Goal: Information Seeking & Learning: Learn about a topic

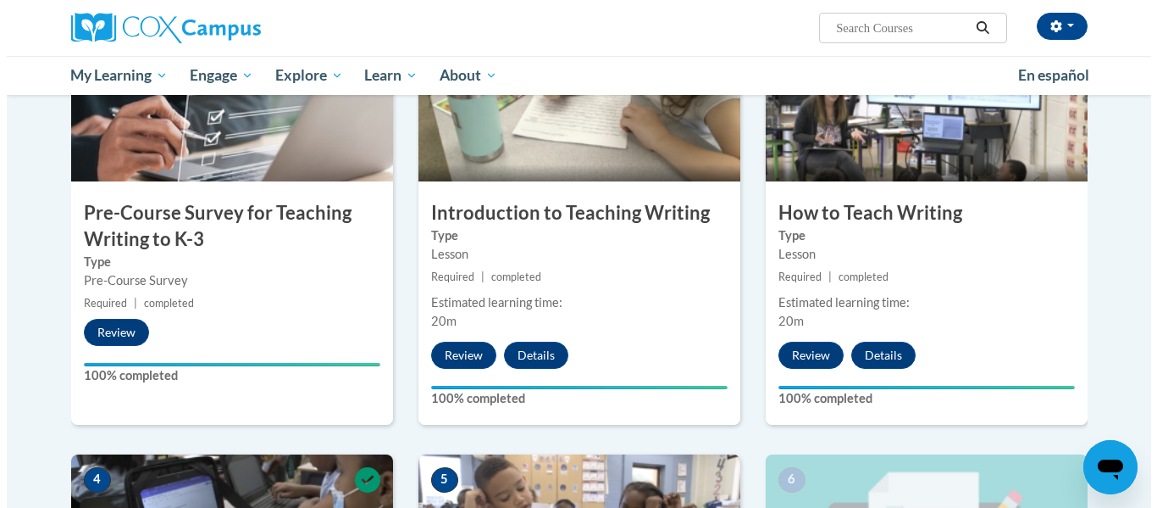
scroll to position [906, 0]
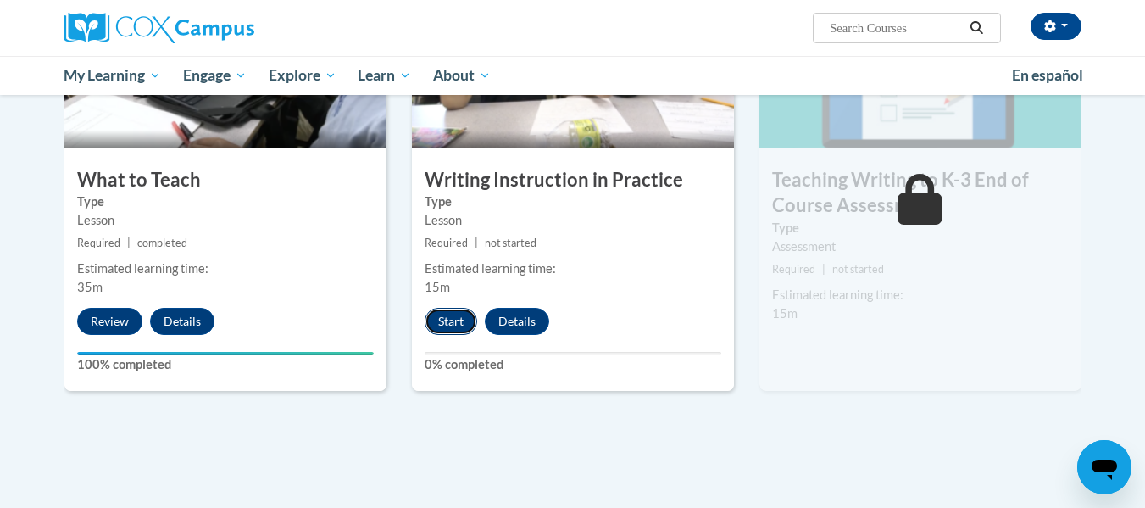
click at [454, 325] on button "Start" at bounding box center [450, 321] width 53 height 27
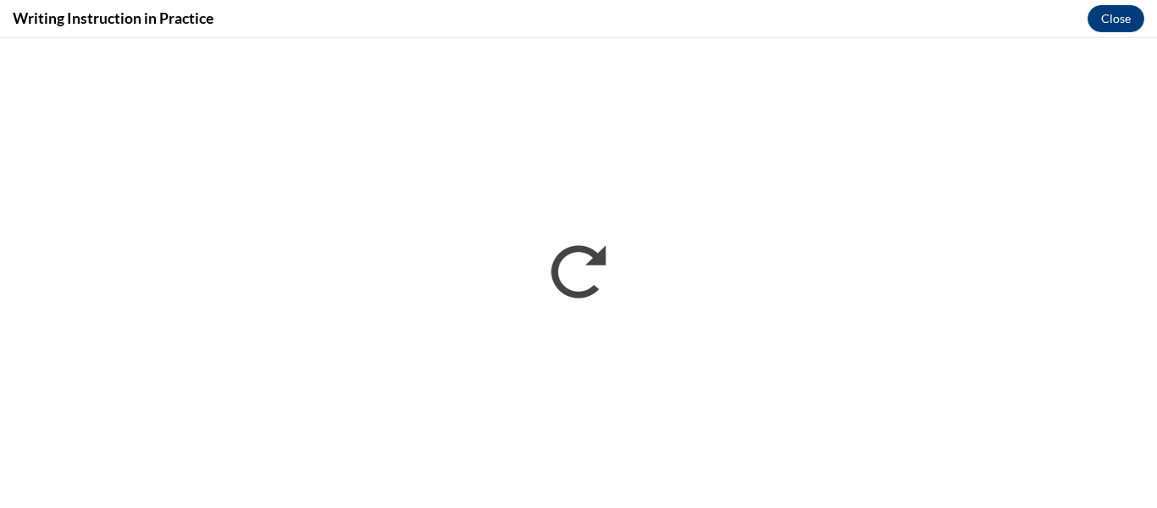
scroll to position [0, 0]
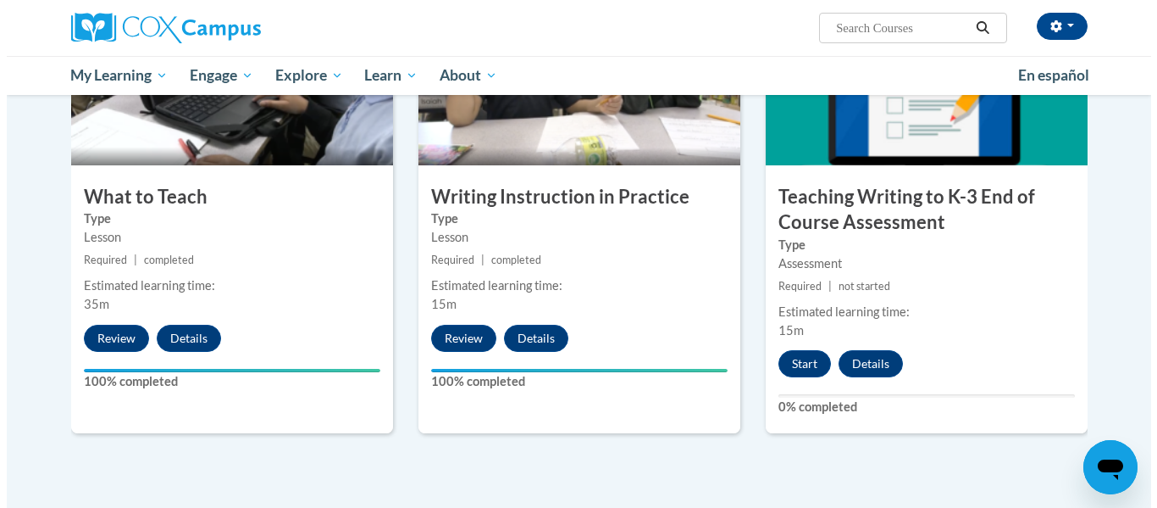
scroll to position [906, 0]
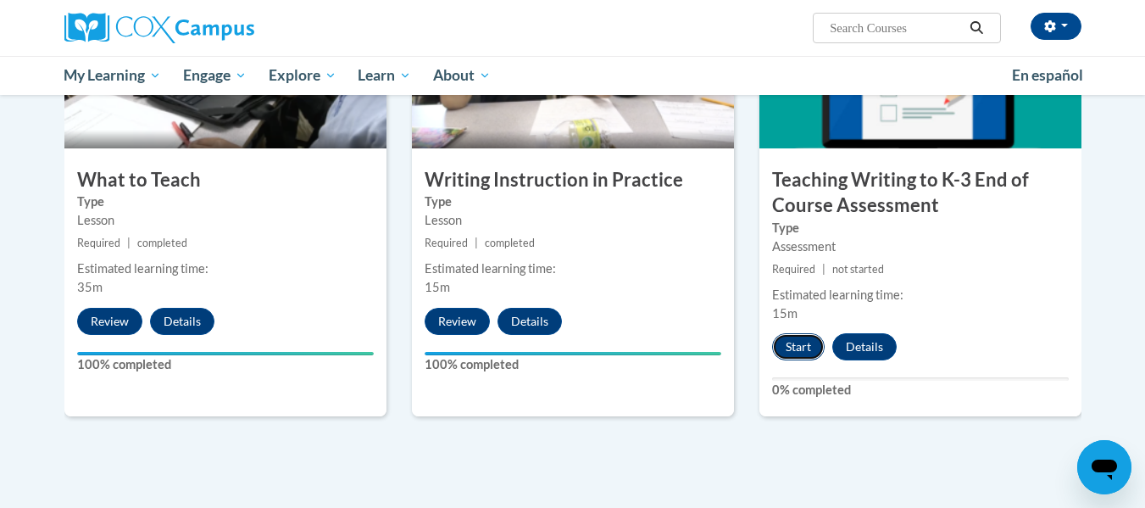
click at [796, 346] on button "Start" at bounding box center [798, 346] width 53 height 27
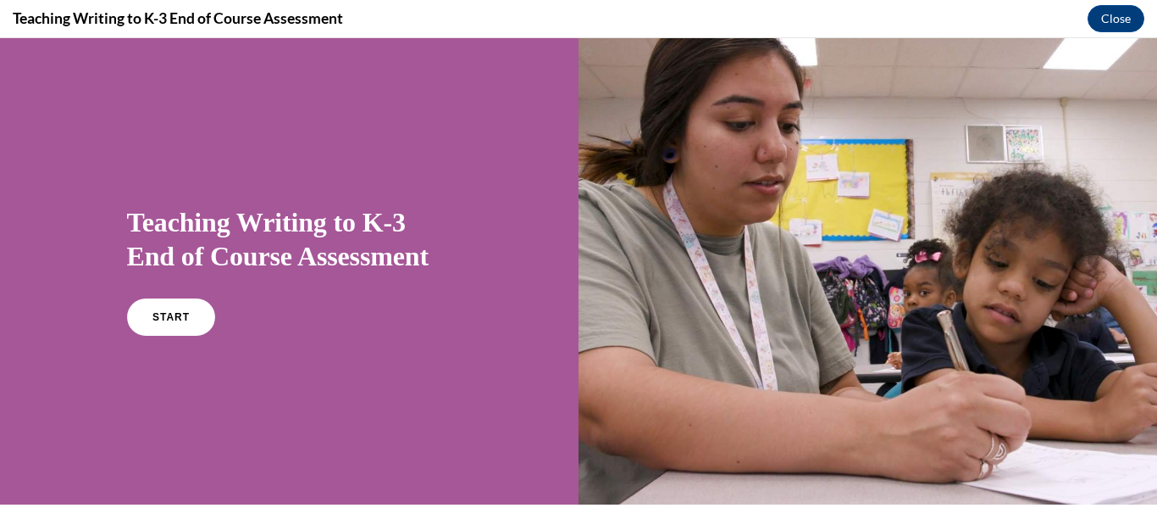
scroll to position [0, 0]
click at [164, 312] on span "START" at bounding box center [170, 317] width 39 height 13
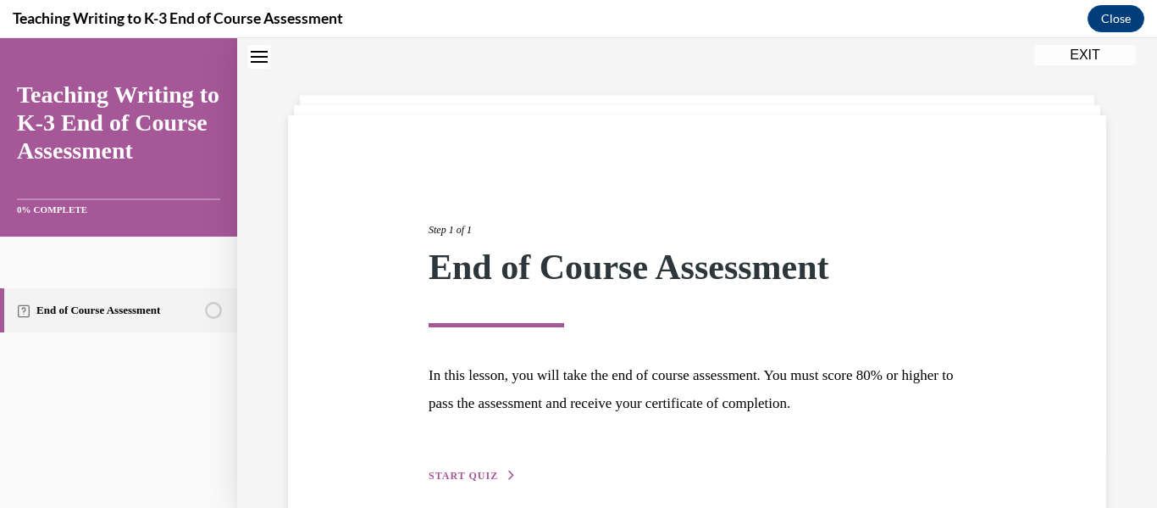
scroll to position [131, 0]
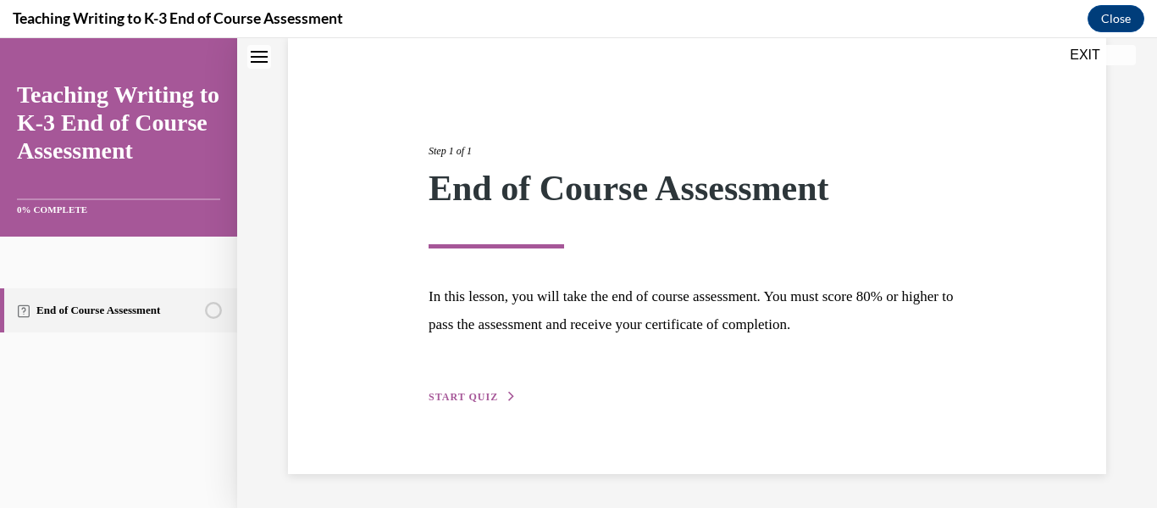
click at [453, 394] on span "START QUIZ" at bounding box center [463, 397] width 69 height 12
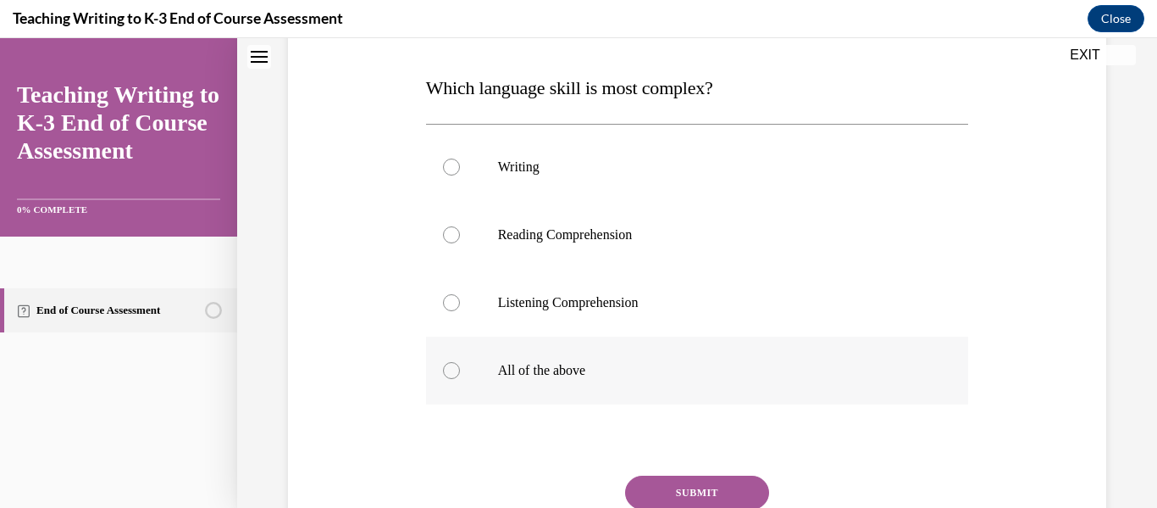
scroll to position [254, 0]
click at [554, 366] on p "All of the above" at bounding box center [712, 369] width 429 height 17
click at [460, 366] on input "All of the above" at bounding box center [451, 369] width 17 height 17
radio input "true"
click at [702, 489] on button "SUBMIT" at bounding box center [697, 491] width 144 height 34
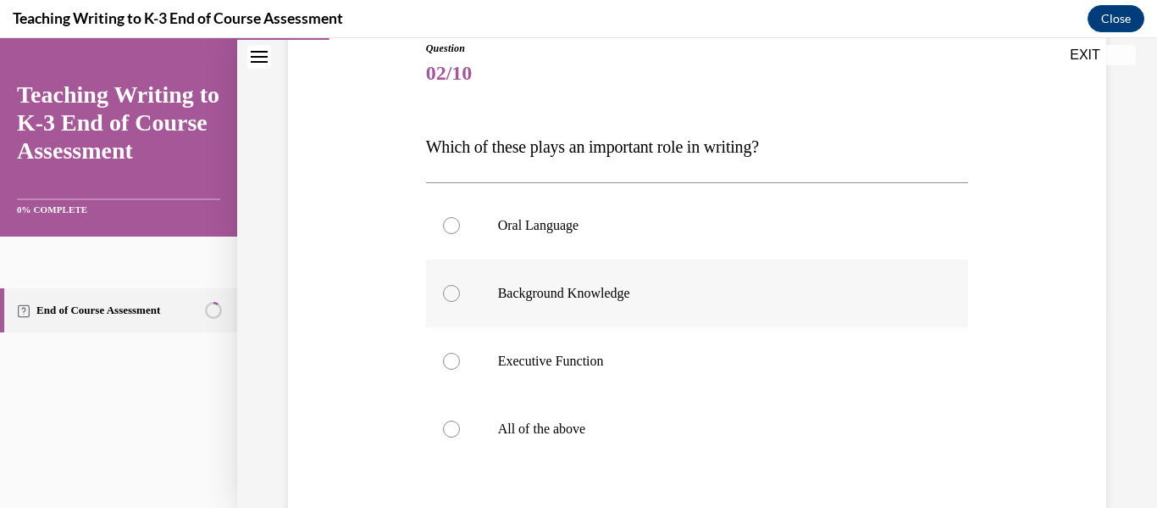
scroll to position [225, 0]
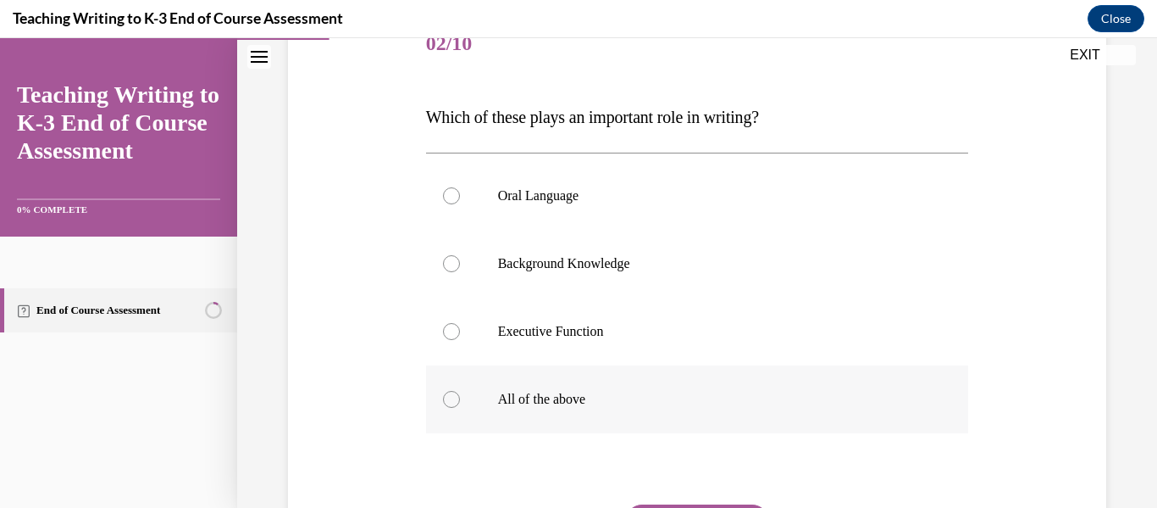
click at [691, 409] on label "All of the above" at bounding box center [697, 399] width 543 height 68
click at [460, 408] on input "All of the above" at bounding box center [451, 399] width 17 height 17
radio input "true"
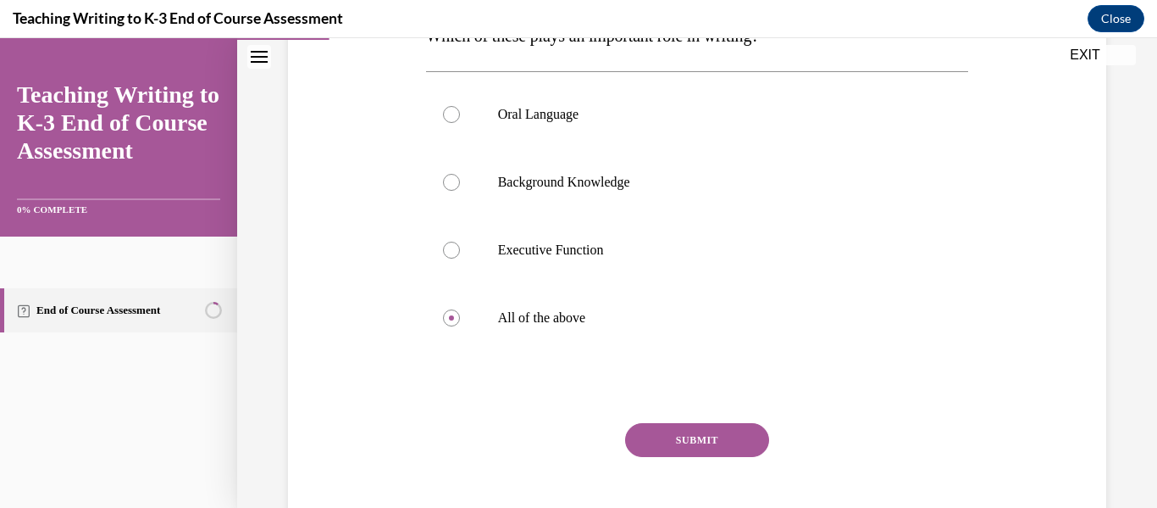
scroll to position [309, 0]
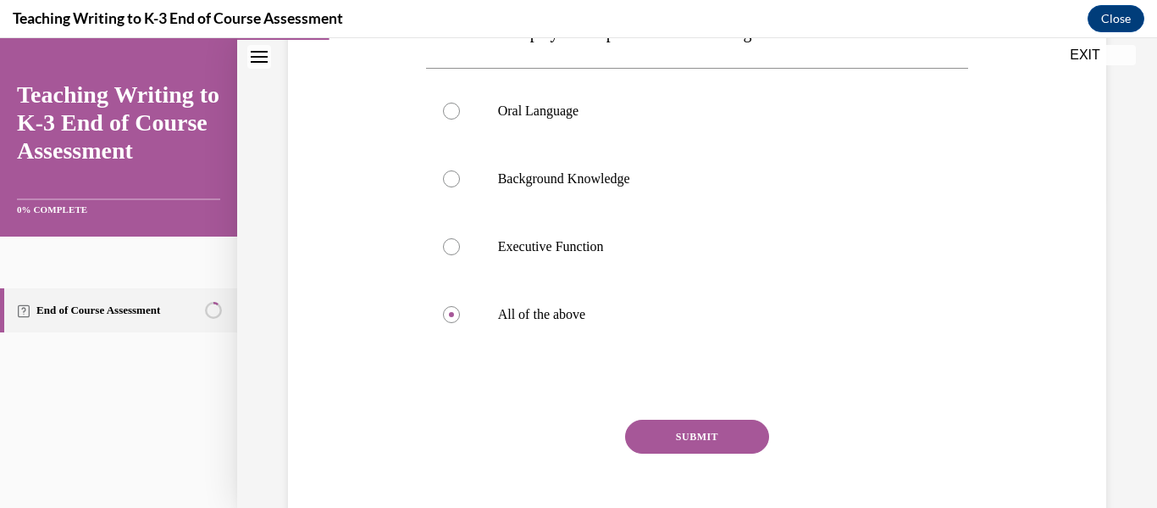
click at [727, 429] on button "SUBMIT" at bounding box center [697, 436] width 144 height 34
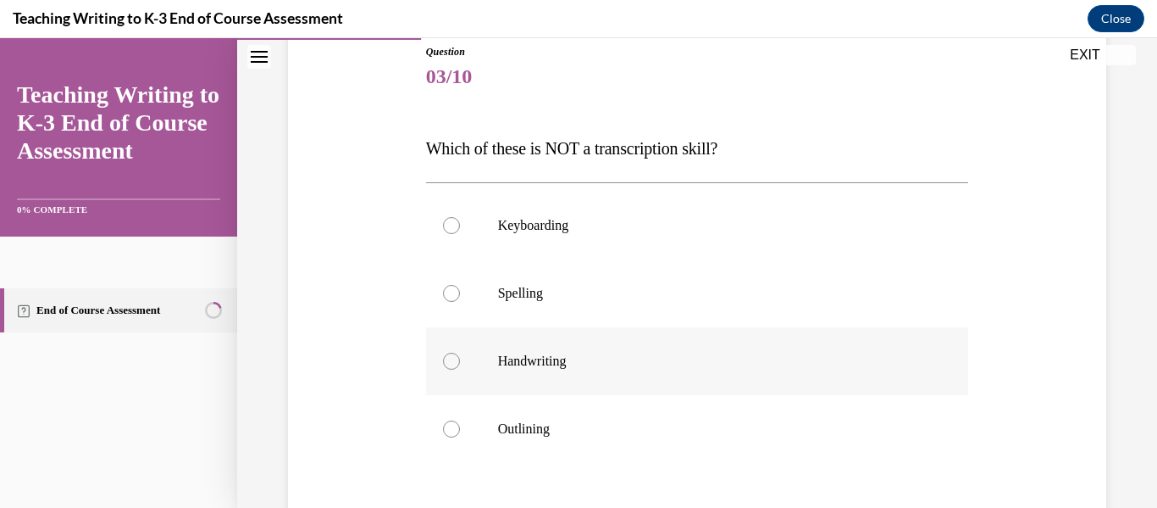
scroll to position [221, 0]
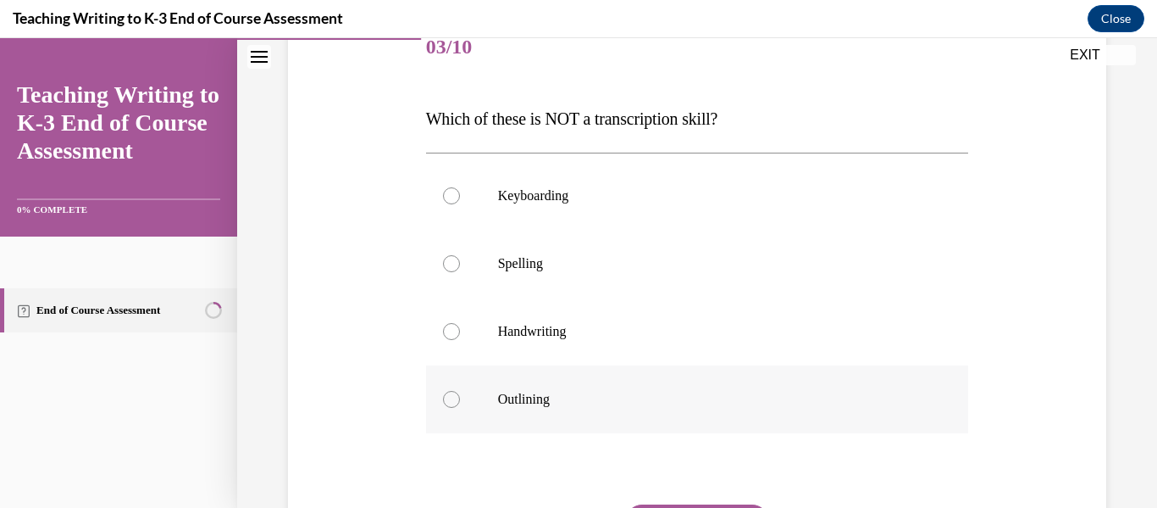
click at [572, 399] on p "Outlining" at bounding box center [712, 399] width 429 height 17
click at [460, 399] on input "Outlining" at bounding box center [451, 399] width 17 height 17
radio input "true"
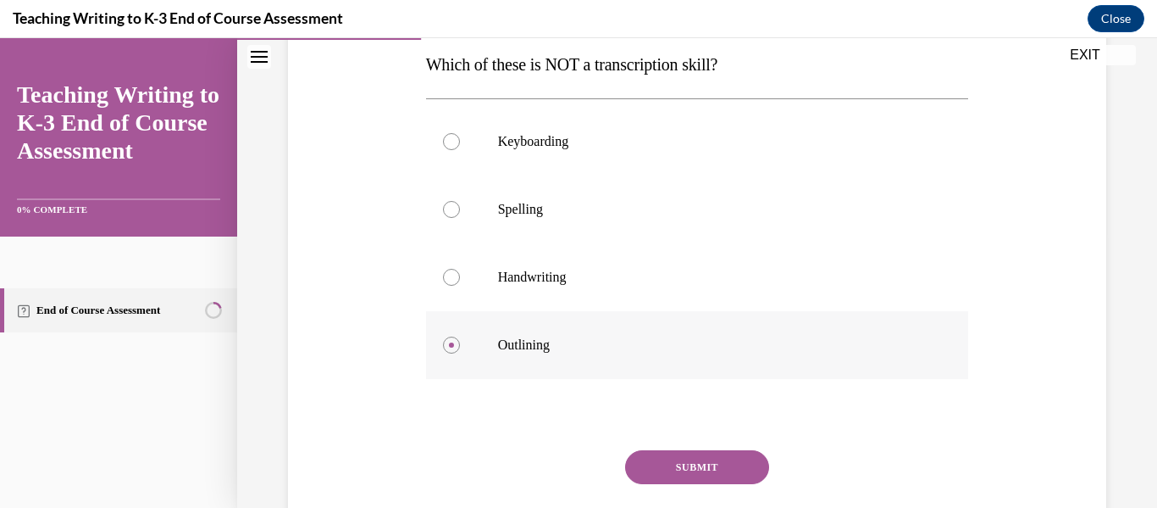
scroll to position [306, 0]
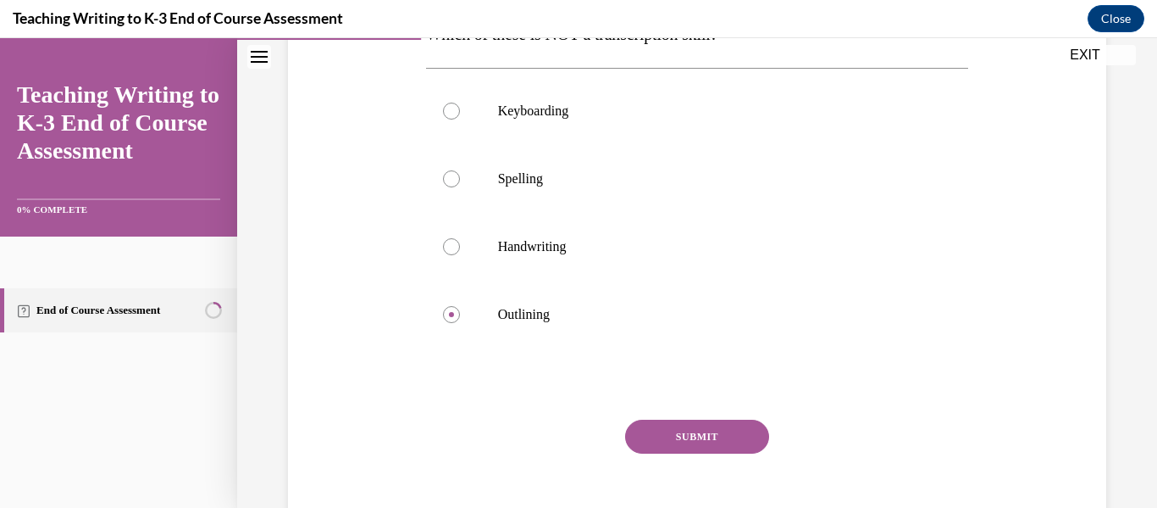
click at [695, 432] on button "SUBMIT" at bounding box center [697, 436] width 144 height 34
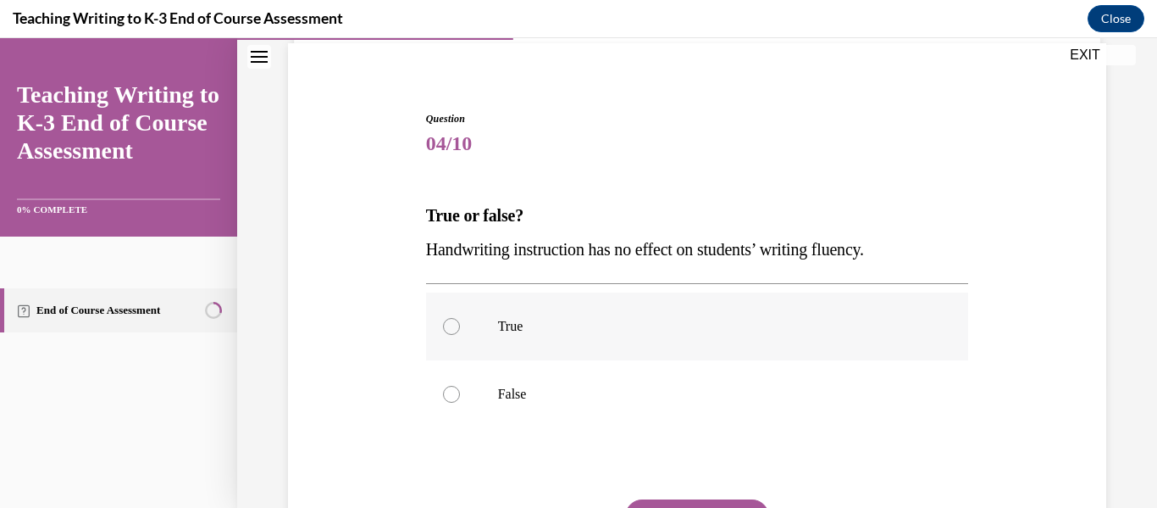
scroll to position [169, 0]
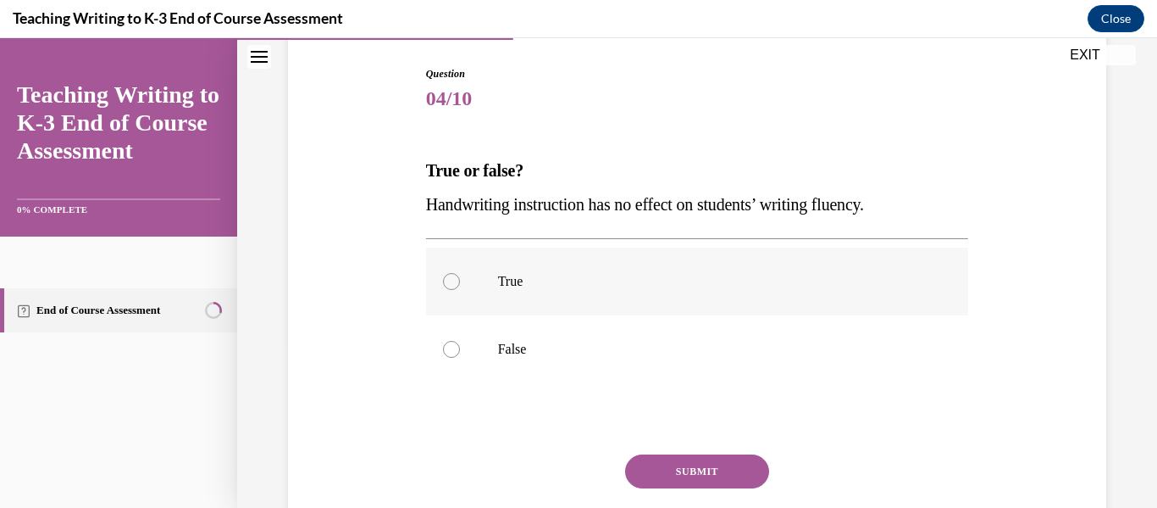
click at [554, 274] on p "True" at bounding box center [712, 281] width 429 height 17
click at [460, 274] on input "True" at bounding box center [451, 281] width 17 height 17
radio input "true"
click at [525, 359] on label "False" at bounding box center [697, 349] width 543 height 68
click at [460, 358] on input "False" at bounding box center [451, 349] width 17 height 17
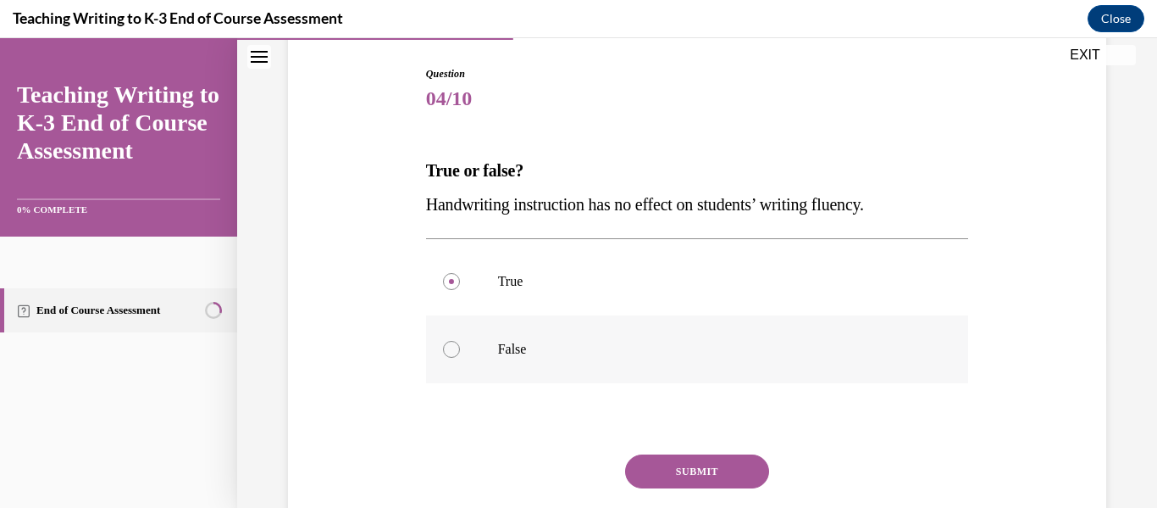
radio input "true"
click at [714, 468] on button "SUBMIT" at bounding box center [697, 471] width 144 height 34
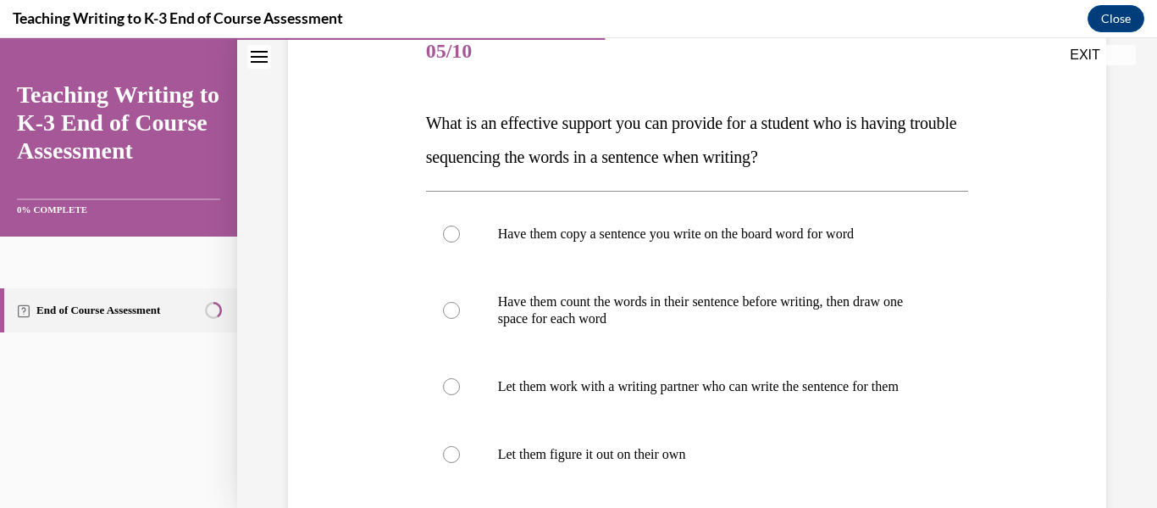
scroll to position [254, 0]
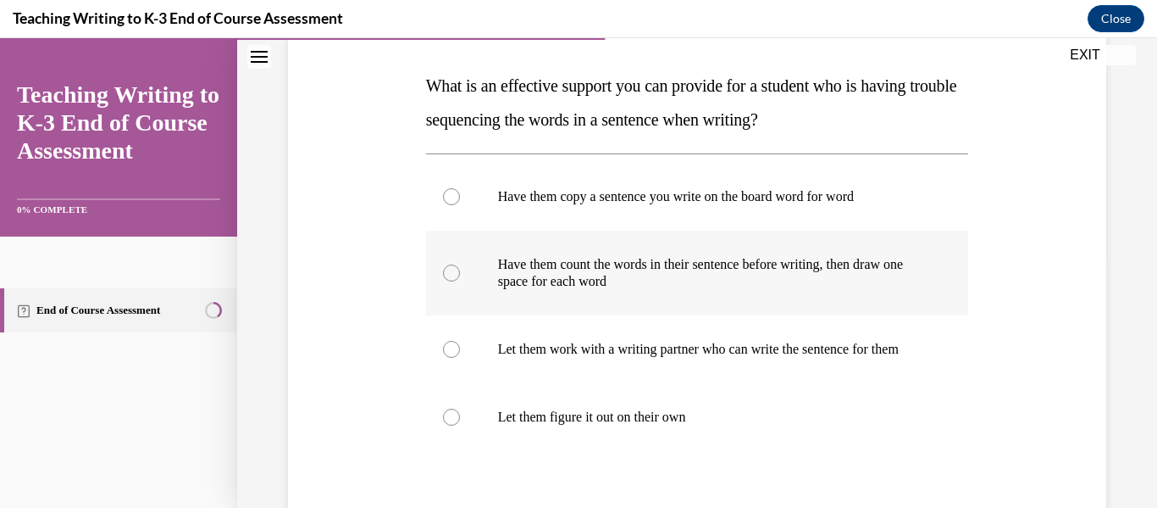
click at [468, 277] on label "Have them count the words in their sentence before writing, then draw one space…" at bounding box center [697, 272] width 543 height 85
click at [460, 277] on input "Have them count the words in their sentence before writing, then draw one space…" at bounding box center [451, 272] width 17 height 17
radio input "true"
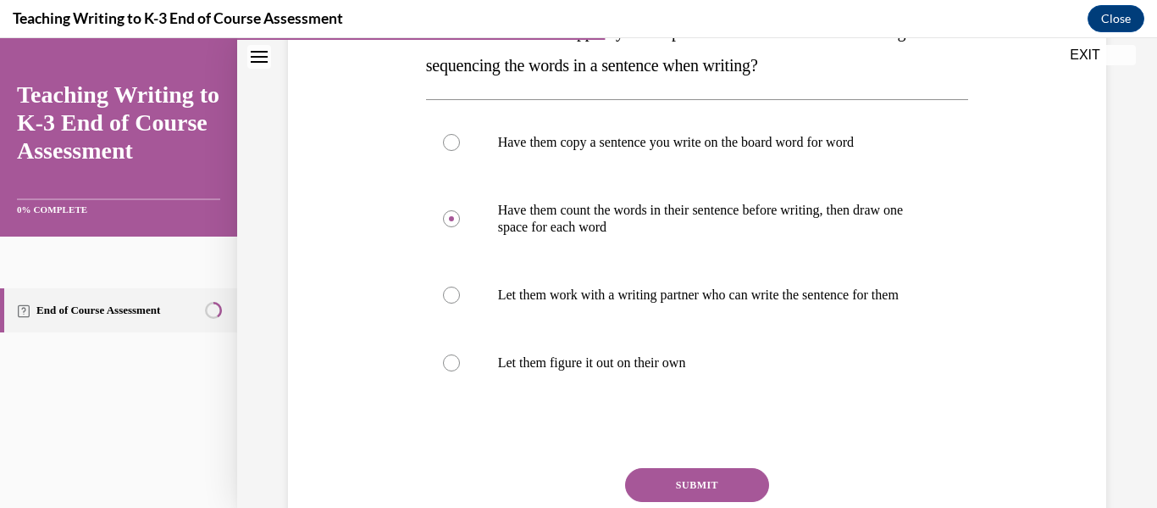
scroll to position [339, 0]
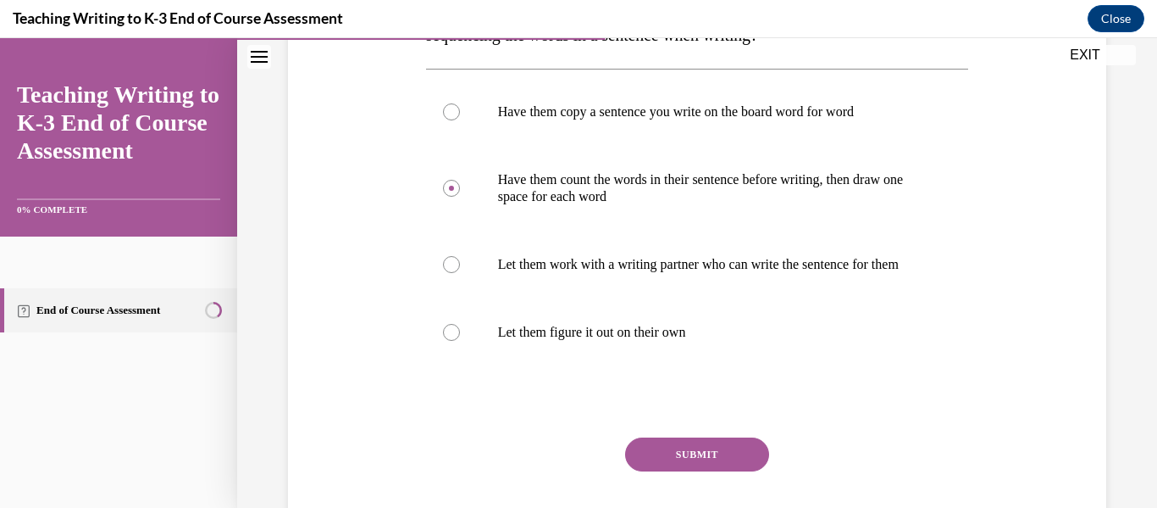
click at [734, 469] on button "SUBMIT" at bounding box center [697, 454] width 144 height 34
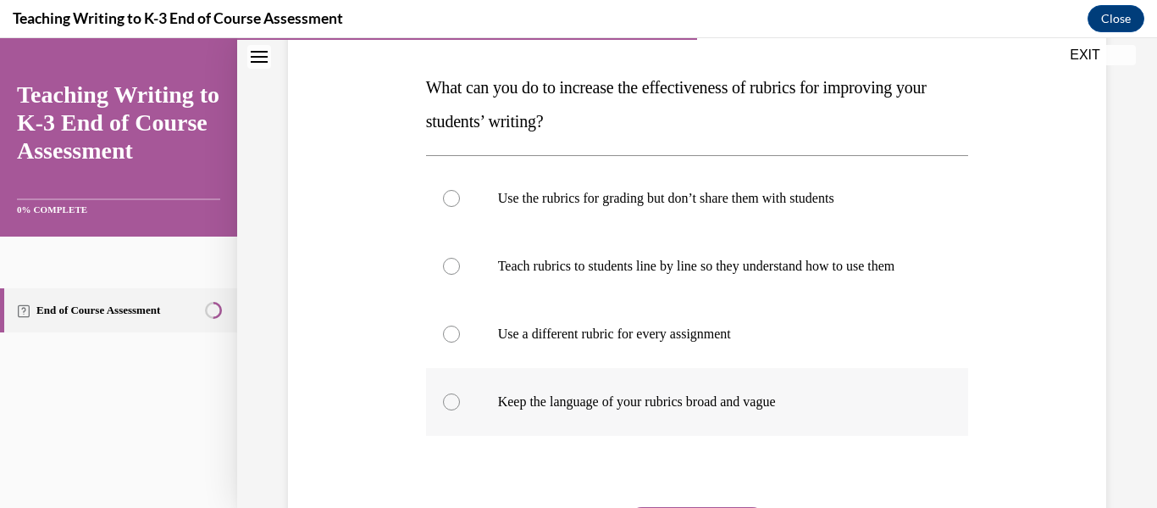
scroll to position [254, 0]
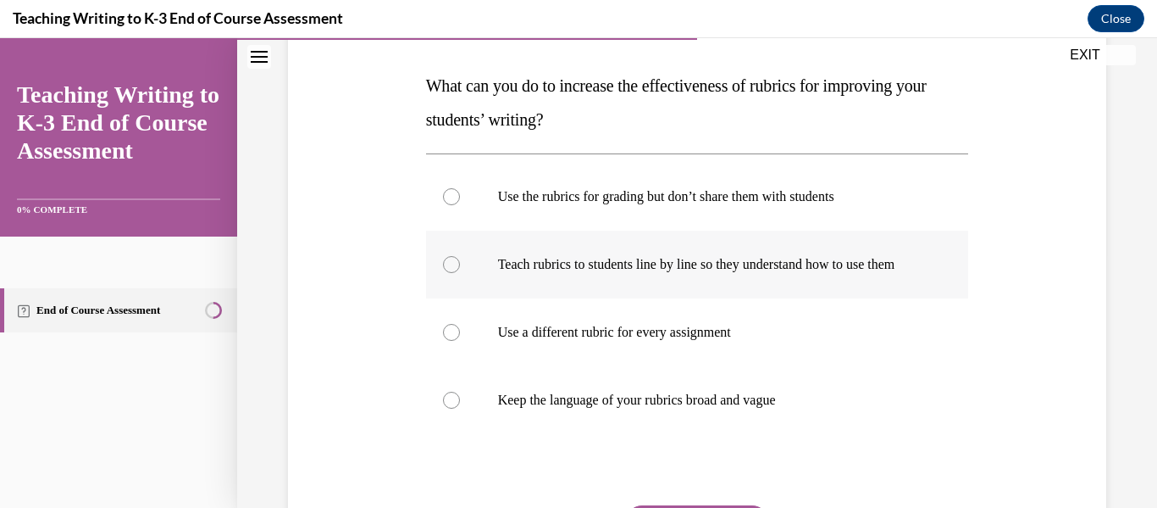
click at [550, 273] on p "Teach rubrics to students line by line so they understand how to use them" at bounding box center [712, 264] width 429 height 17
click at [460, 273] on input "Teach rubrics to students line by line so they understand how to use them" at bounding box center [451, 264] width 17 height 17
radio input "true"
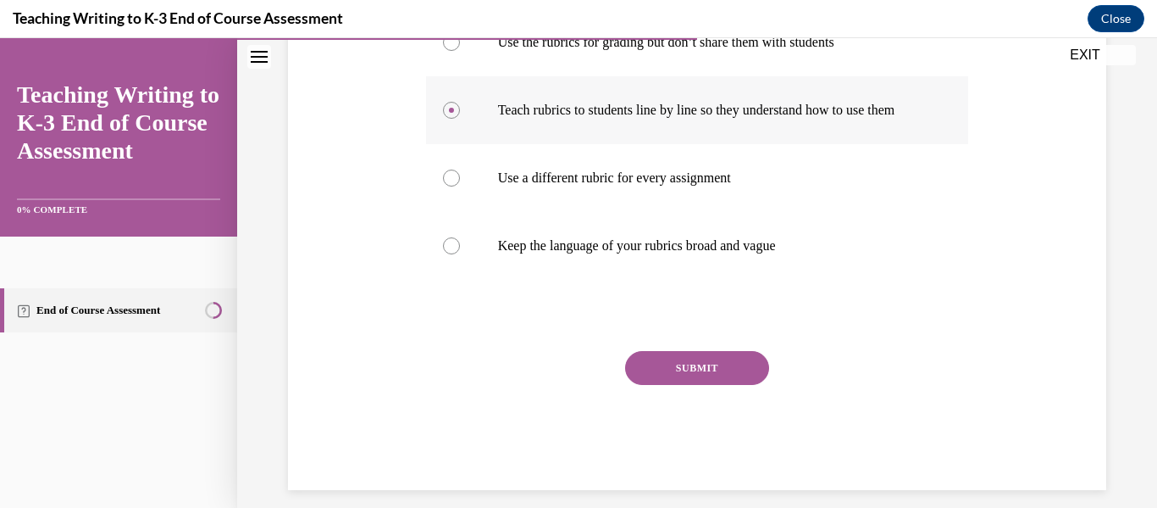
scroll to position [424, 0]
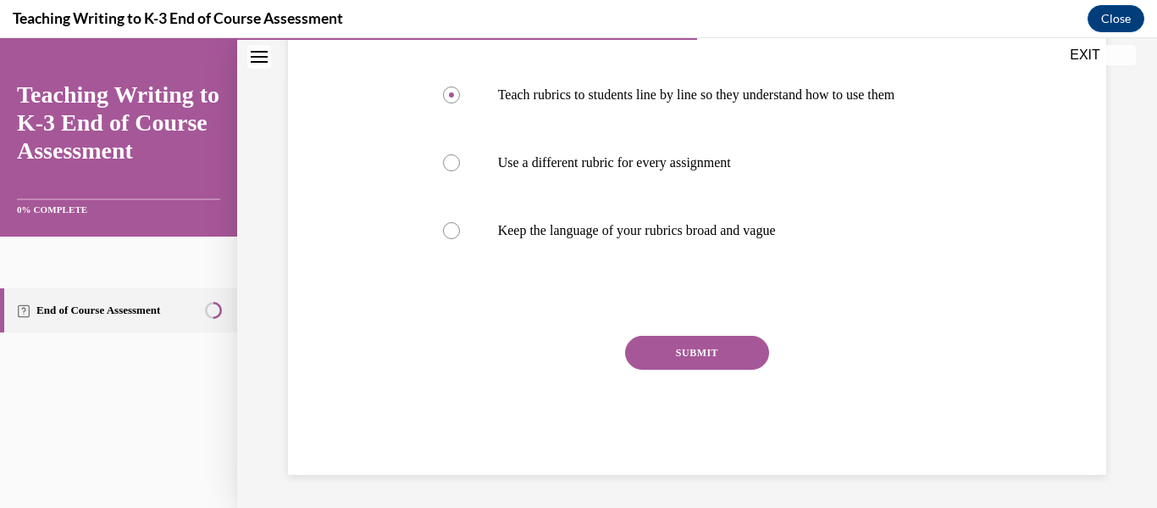
click at [704, 354] on button "SUBMIT" at bounding box center [697, 353] width 144 height 34
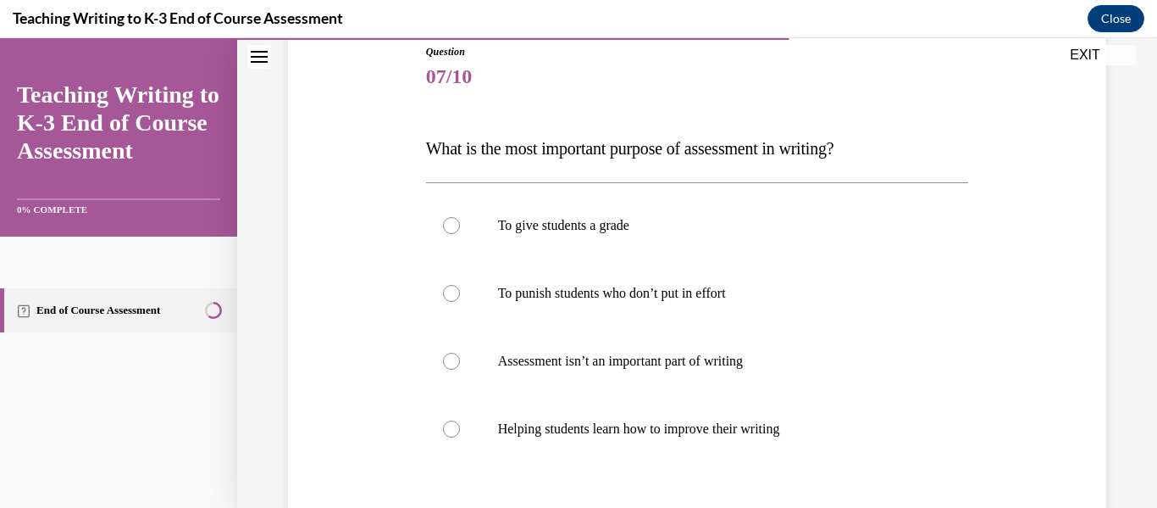
scroll to position [221, 0]
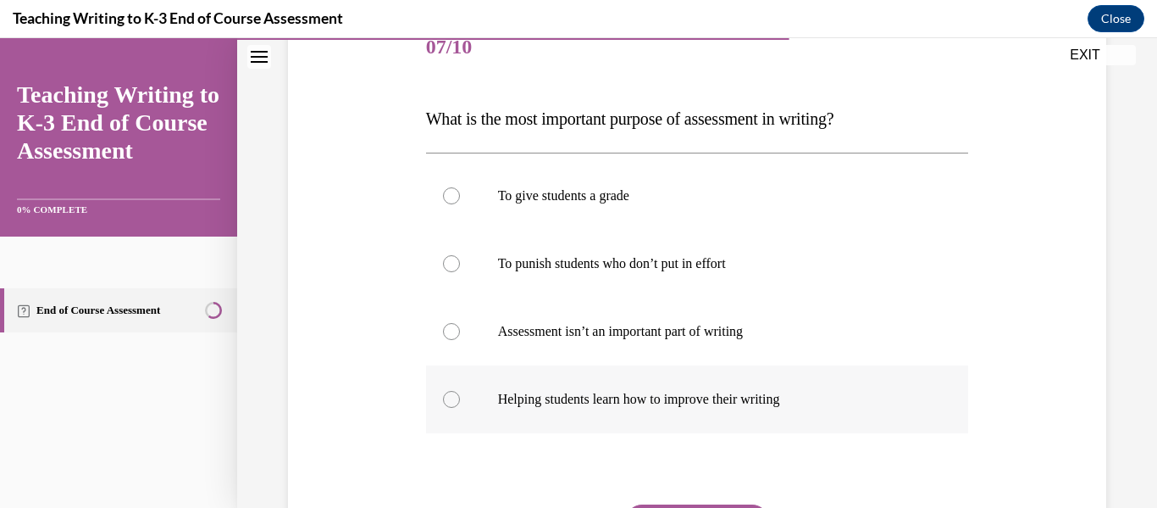
click at [624, 395] on p "Helping students learn how to improve their writing" at bounding box center [712, 399] width 429 height 17
click at [460, 395] on input "Helping students learn how to improve their writing" at bounding box center [451, 399] width 17 height 17
radio input "true"
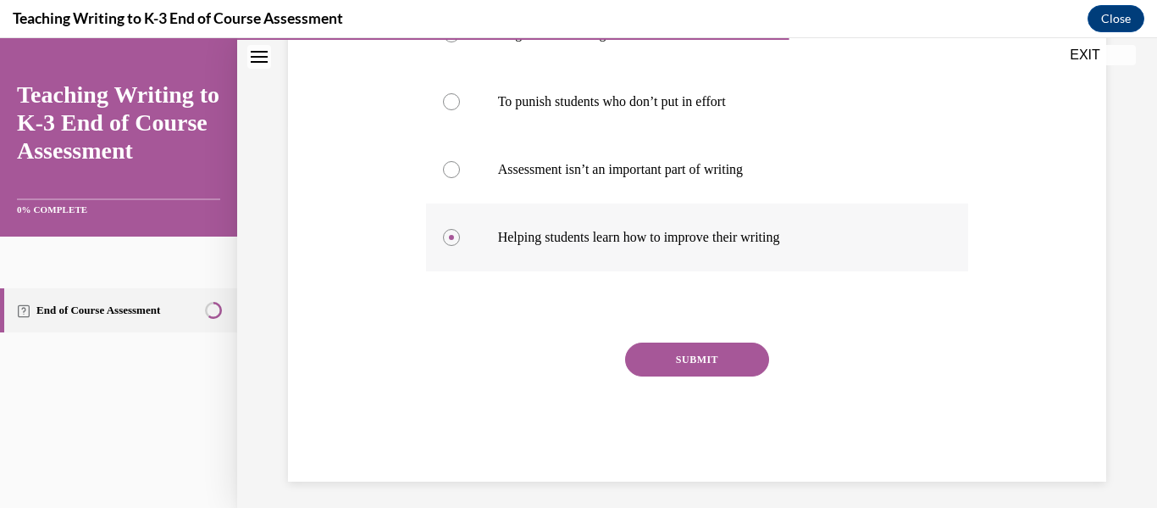
scroll to position [391, 0]
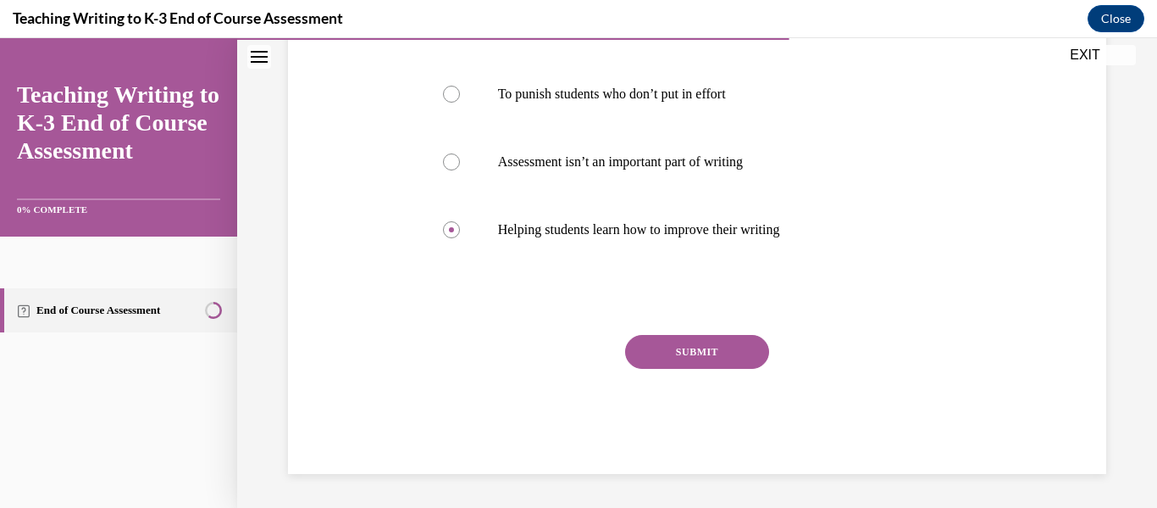
click at [687, 352] on button "SUBMIT" at bounding box center [697, 352] width 144 height 34
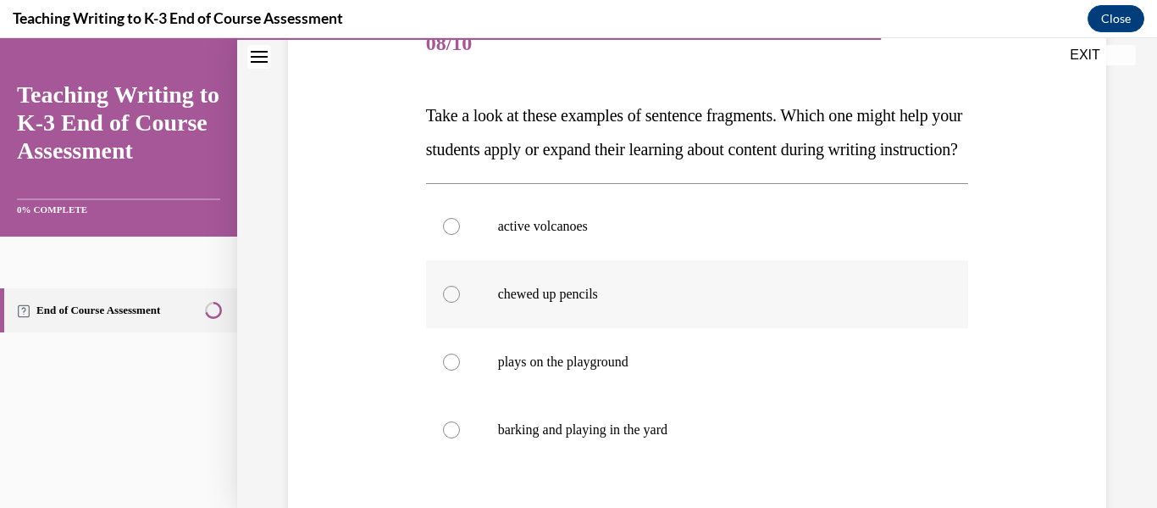
scroll to position [254, 0]
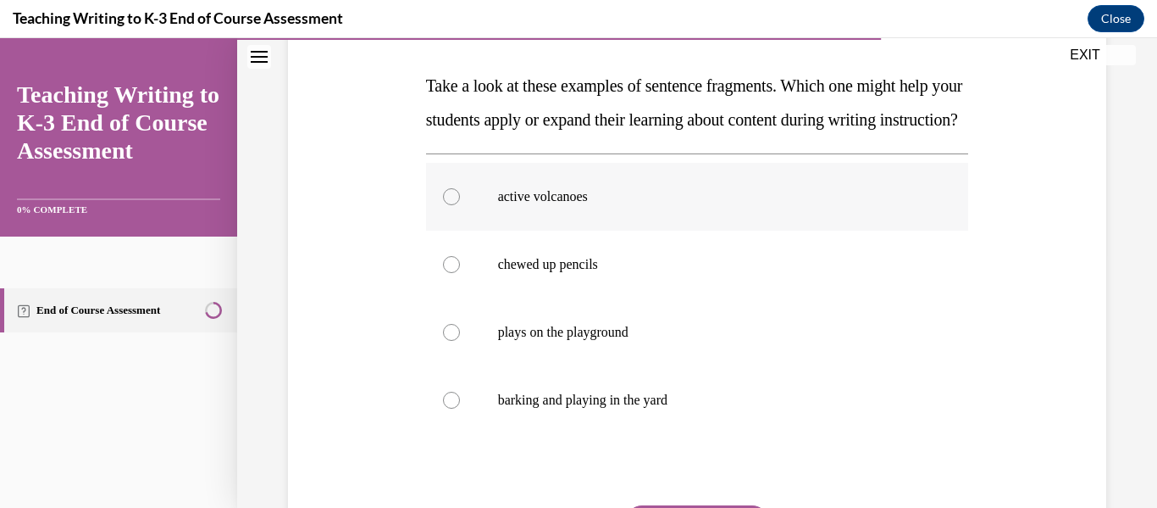
click at [640, 205] on p "active volcanoes" at bounding box center [712, 196] width 429 height 17
click at [460, 205] on input "active volcanoes" at bounding box center [451, 196] width 17 height 17
radio input "true"
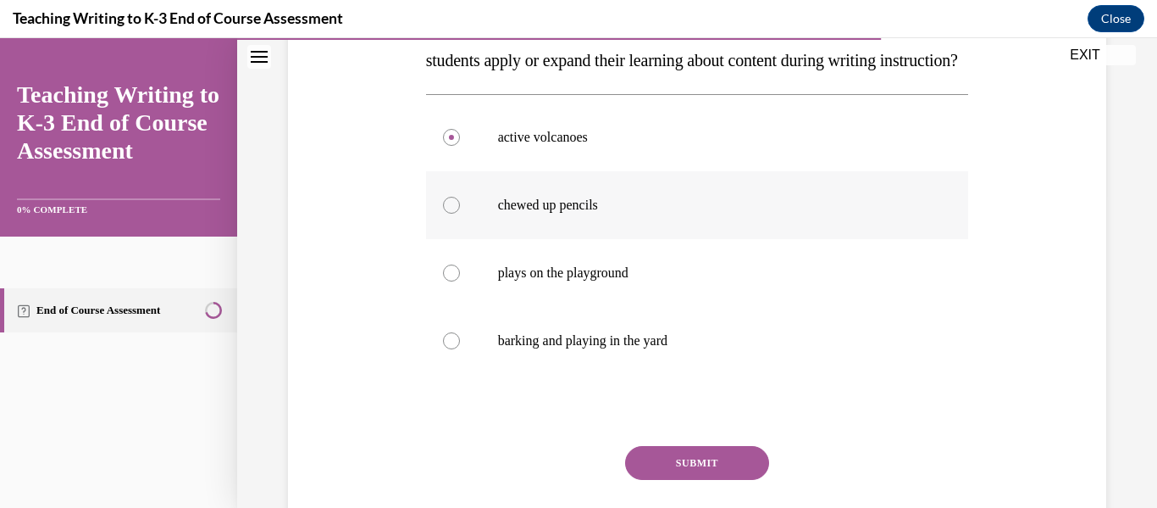
scroll to position [458, 0]
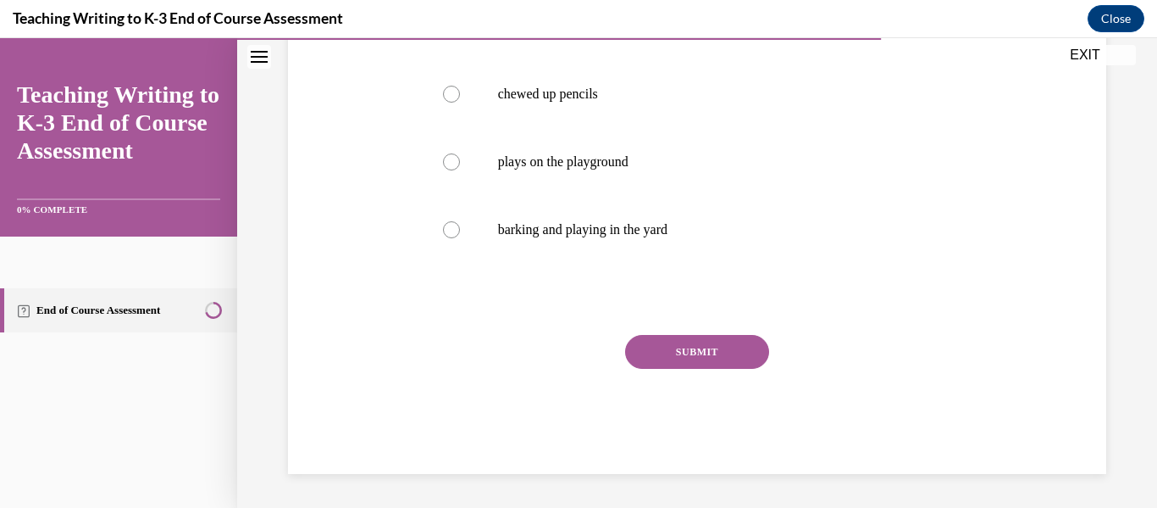
click at [716, 357] on button "SUBMIT" at bounding box center [697, 352] width 144 height 34
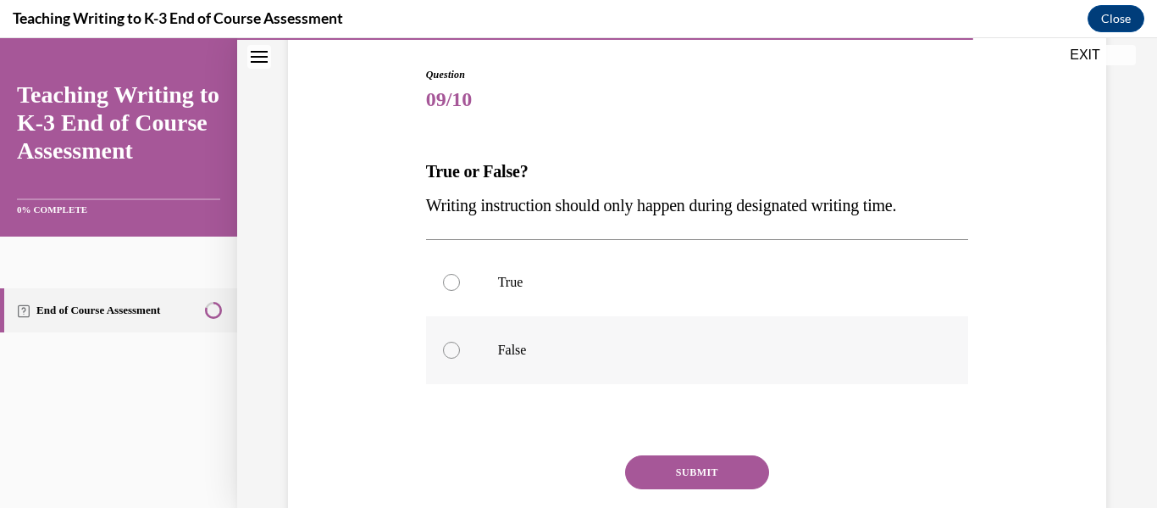
scroll to position [169, 0]
click at [561, 342] on p "False" at bounding box center [712, 349] width 429 height 17
click at [460, 342] on input "False" at bounding box center [451, 349] width 17 height 17
radio input "true"
click at [701, 473] on button "SUBMIT" at bounding box center [697, 471] width 144 height 34
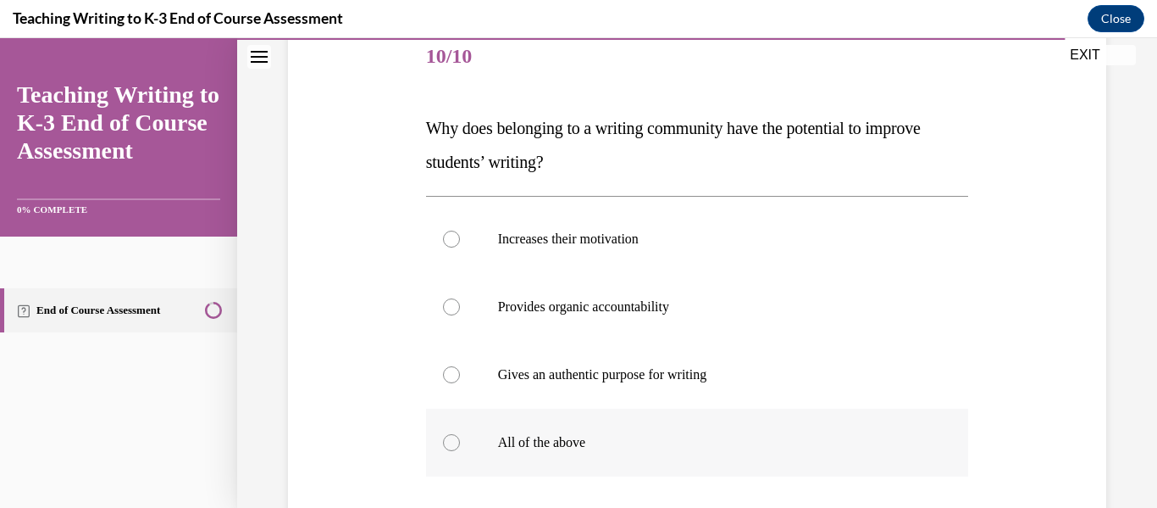
scroll to position [254, 0]
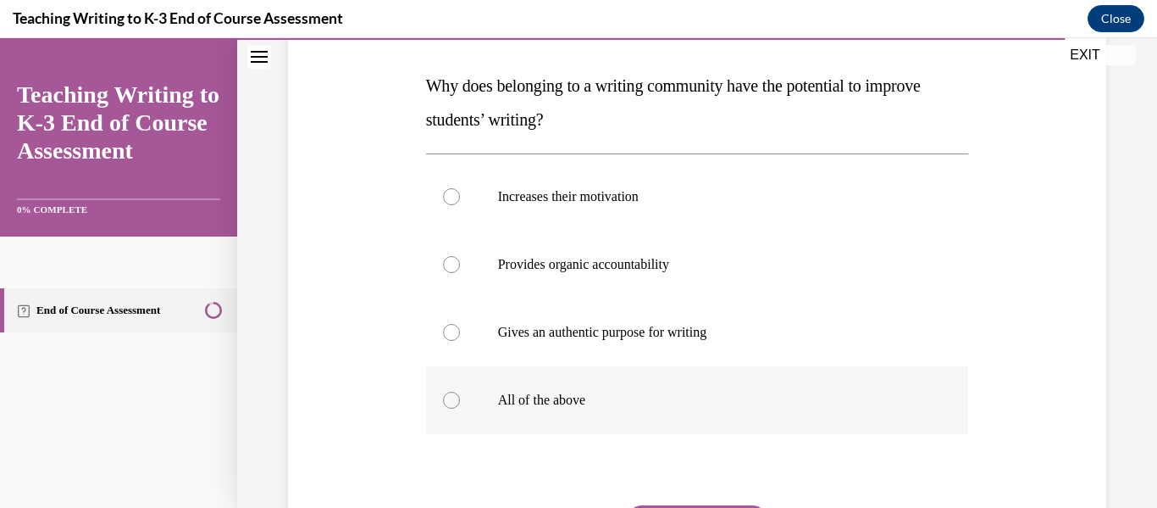
click at [581, 387] on label "All of the above" at bounding box center [697, 400] width 543 height 68
click at [460, 391] on input "All of the above" at bounding box center [451, 399] width 17 height 17
radio input "true"
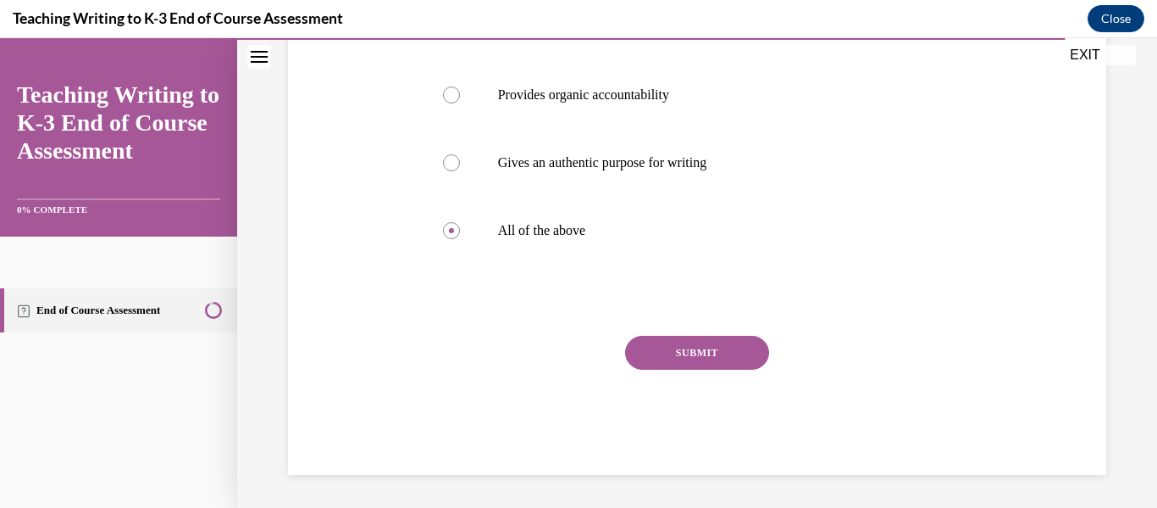
click at [715, 347] on button "SUBMIT" at bounding box center [697, 353] width 144 height 34
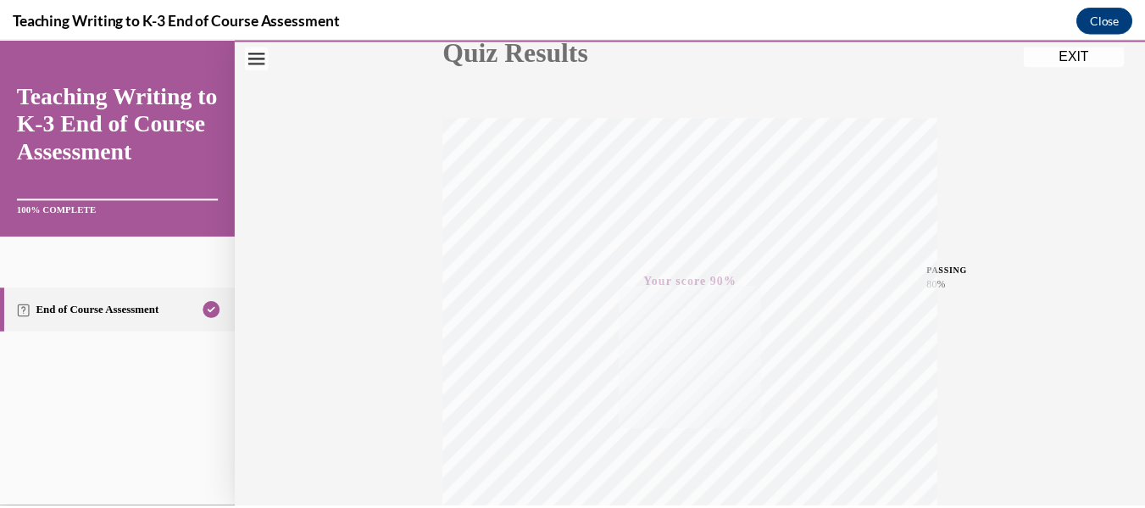
scroll to position [145, 0]
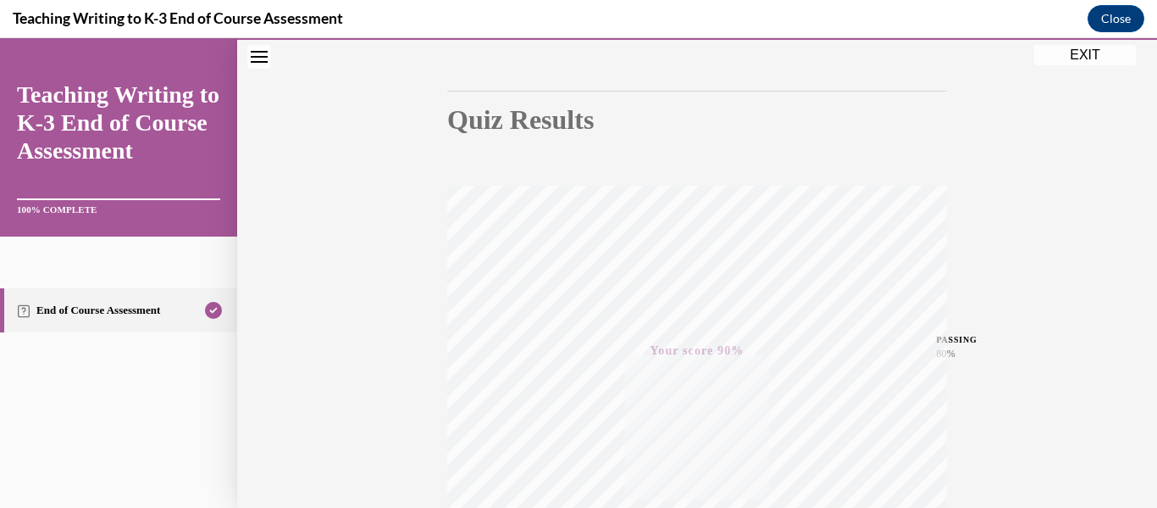
drag, startPoint x: 1105, startPoint y: 56, endPoint x: 1016, endPoint y: 191, distance: 162.1
click at [1105, 56] on button "EXIT" at bounding box center [1086, 55] width 102 height 20
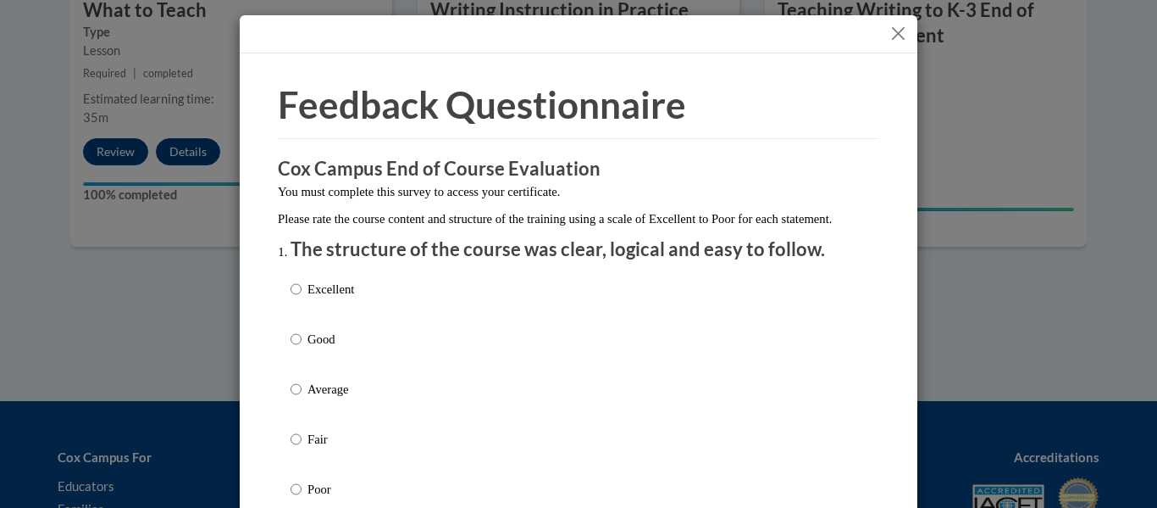
scroll to position [85, 0]
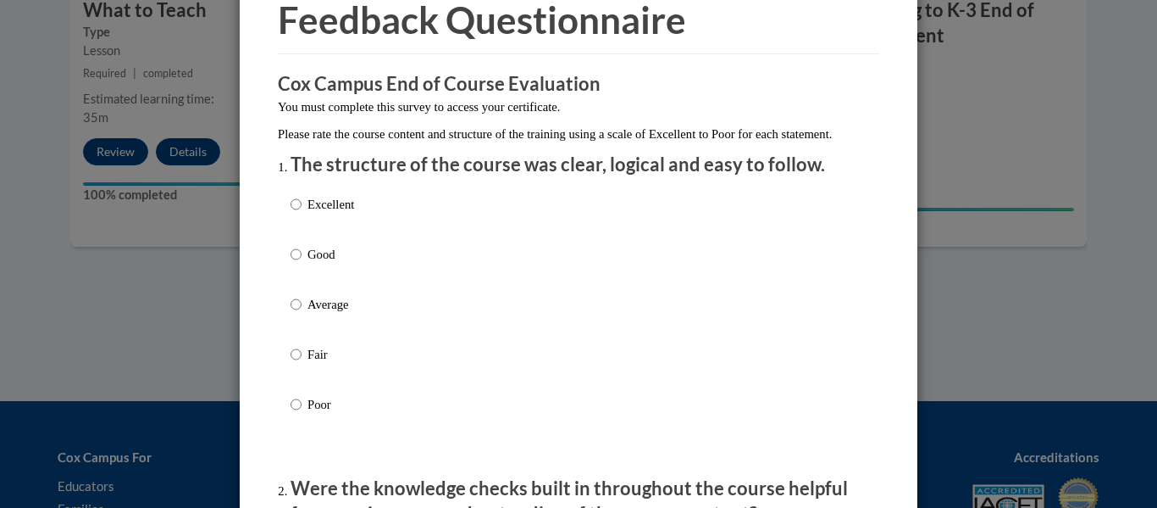
click at [308, 313] on p "Average" at bounding box center [331, 304] width 47 height 19
click at [302, 313] on input "Average" at bounding box center [296, 304] width 11 height 19
radio input "true"
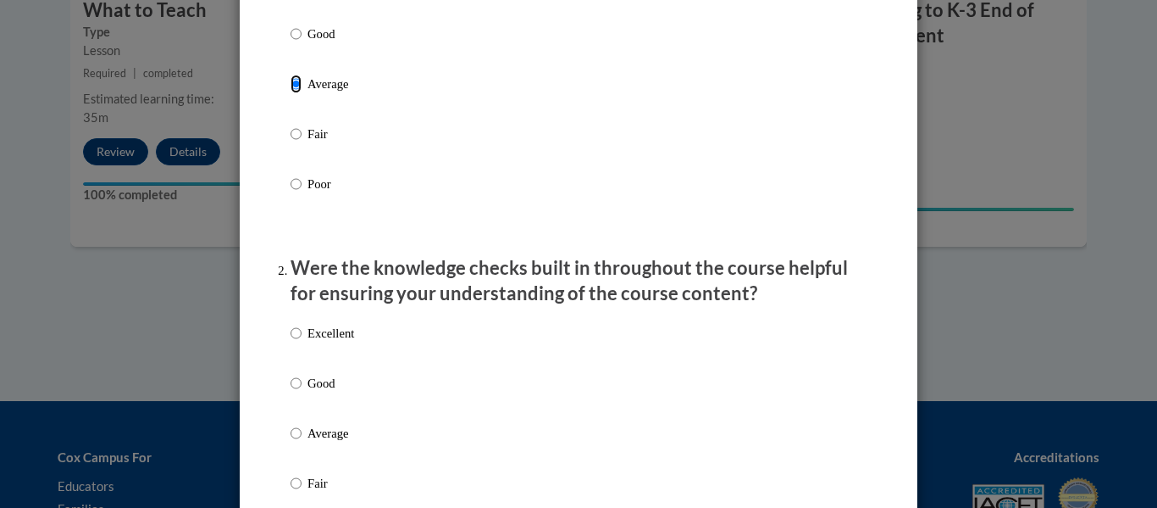
scroll to position [339, 0]
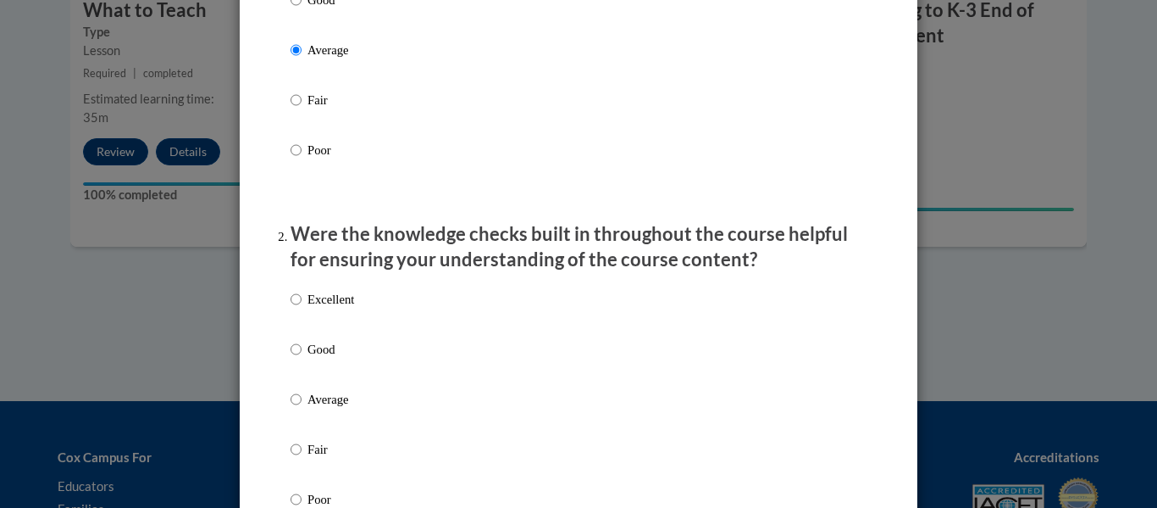
click at [325, 386] on label "Good" at bounding box center [323, 363] width 64 height 46
click at [302, 358] on input "Good" at bounding box center [296, 349] width 11 height 19
radio input "true"
click at [338, 408] on p "Average" at bounding box center [331, 399] width 47 height 19
click at [302, 408] on input "Average" at bounding box center [296, 399] width 11 height 19
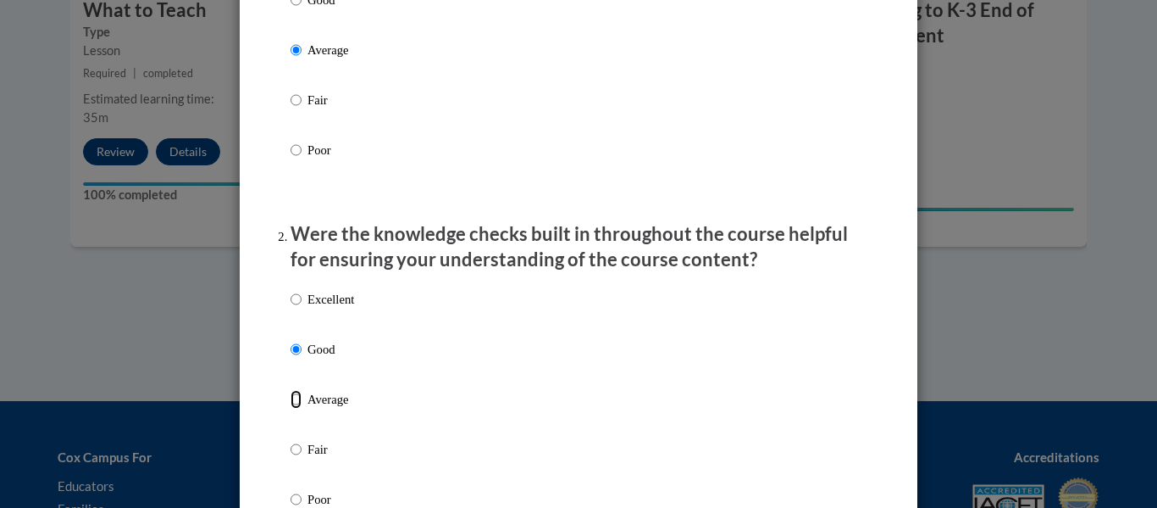
radio input "true"
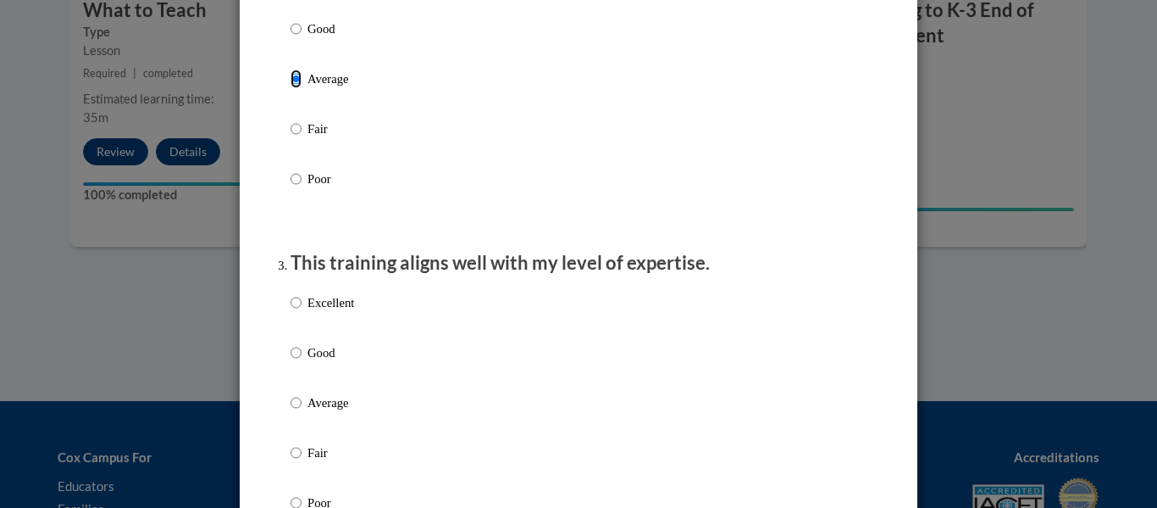
scroll to position [678, 0]
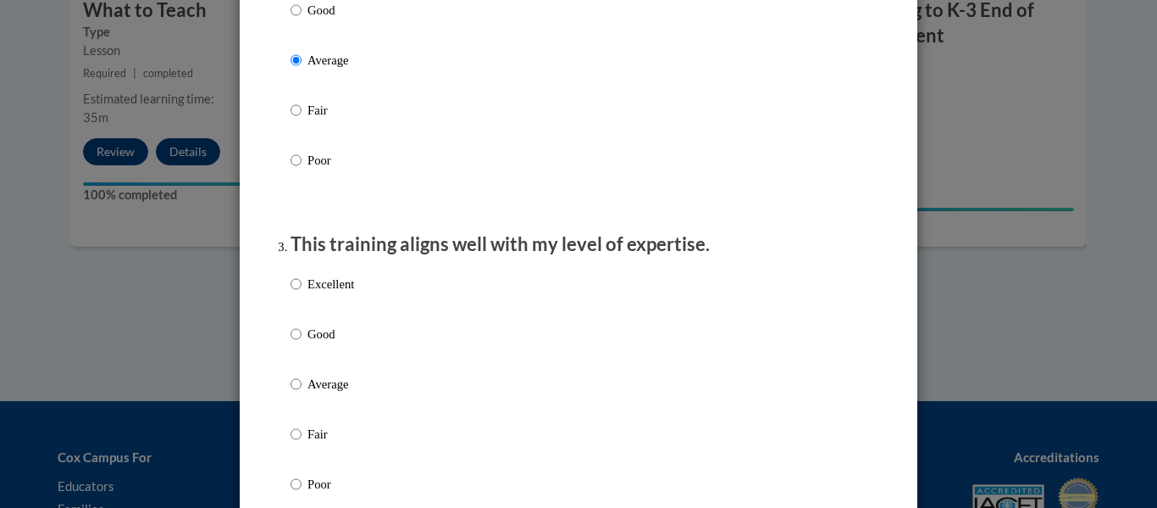
click at [313, 393] on p "Average" at bounding box center [331, 383] width 47 height 19
click at [302, 393] on input "Average" at bounding box center [296, 383] width 11 height 19
radio input "true"
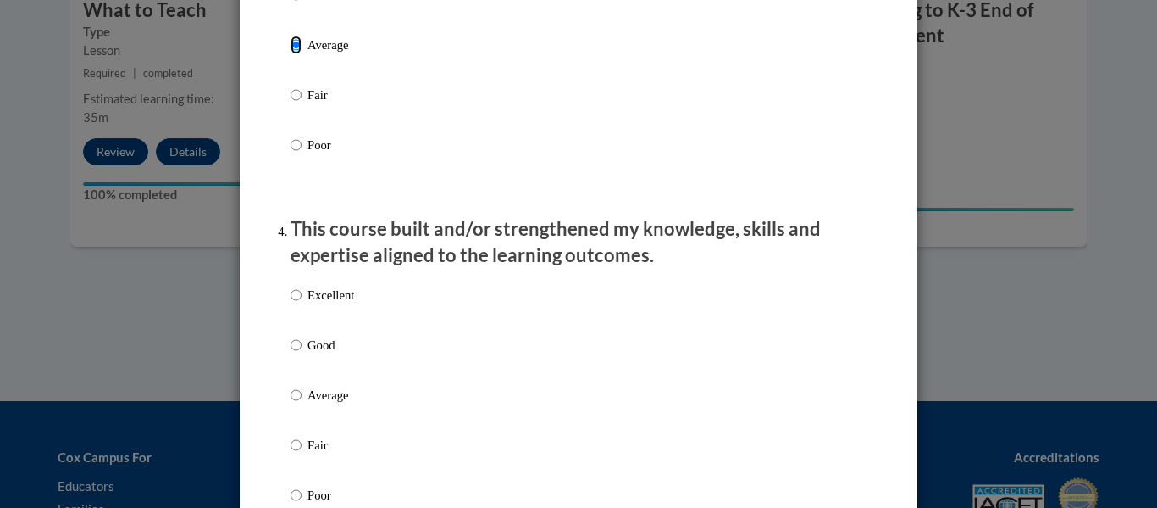
scroll to position [1101, 0]
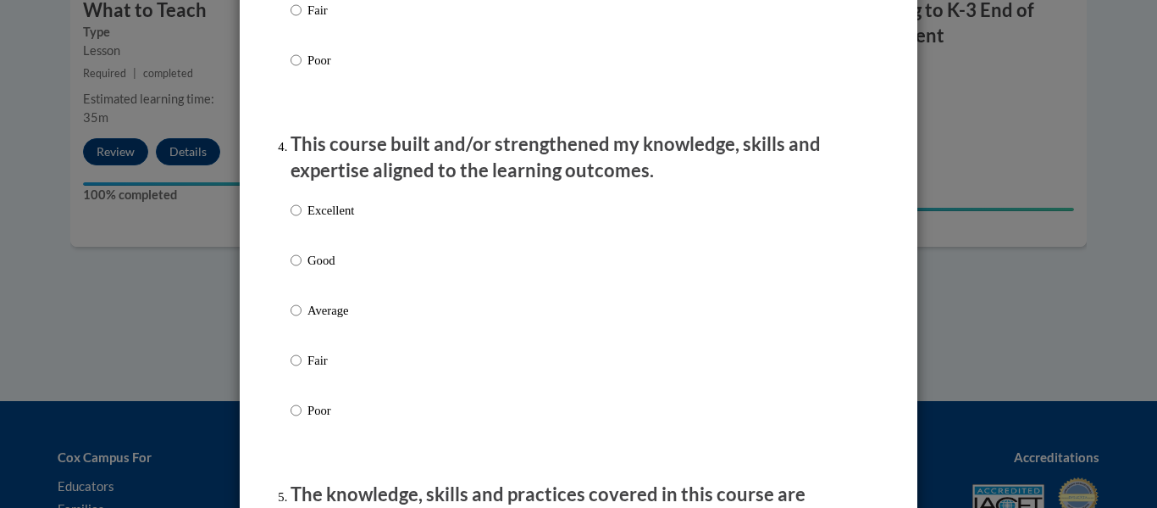
click at [336, 319] on p "Average" at bounding box center [331, 310] width 47 height 19
click at [302, 319] on input "Average" at bounding box center [296, 310] width 11 height 19
radio input "true"
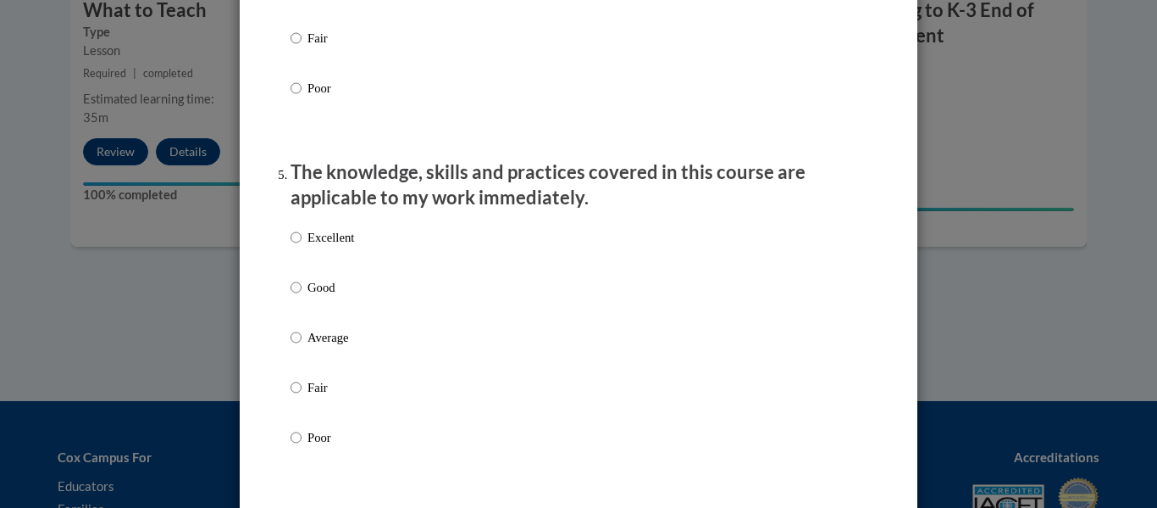
scroll to position [1440, 0]
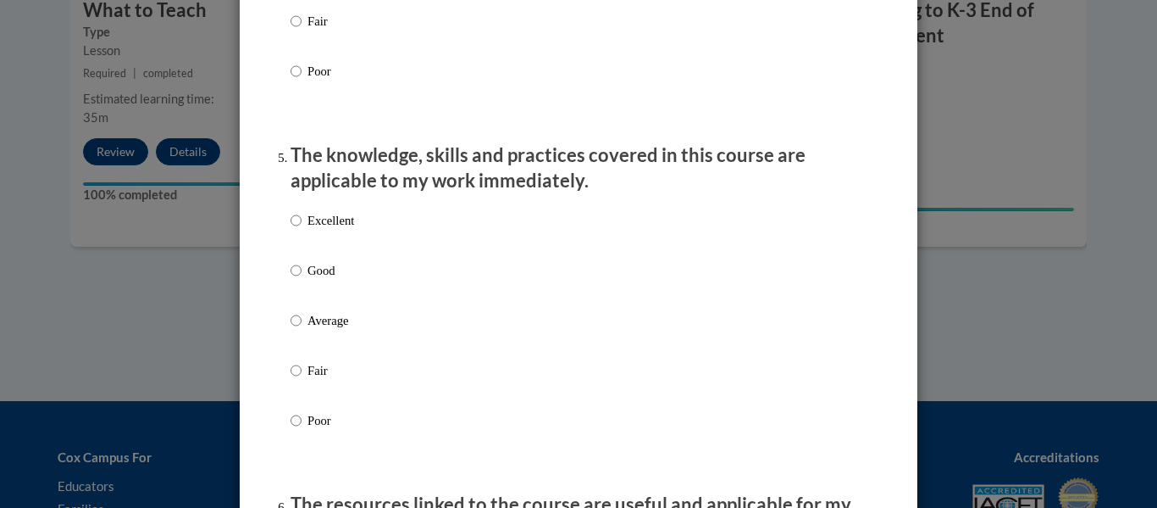
click at [346, 330] on p "Average" at bounding box center [331, 320] width 47 height 19
click at [302, 330] on input "Average" at bounding box center [296, 320] width 11 height 19
radio input "true"
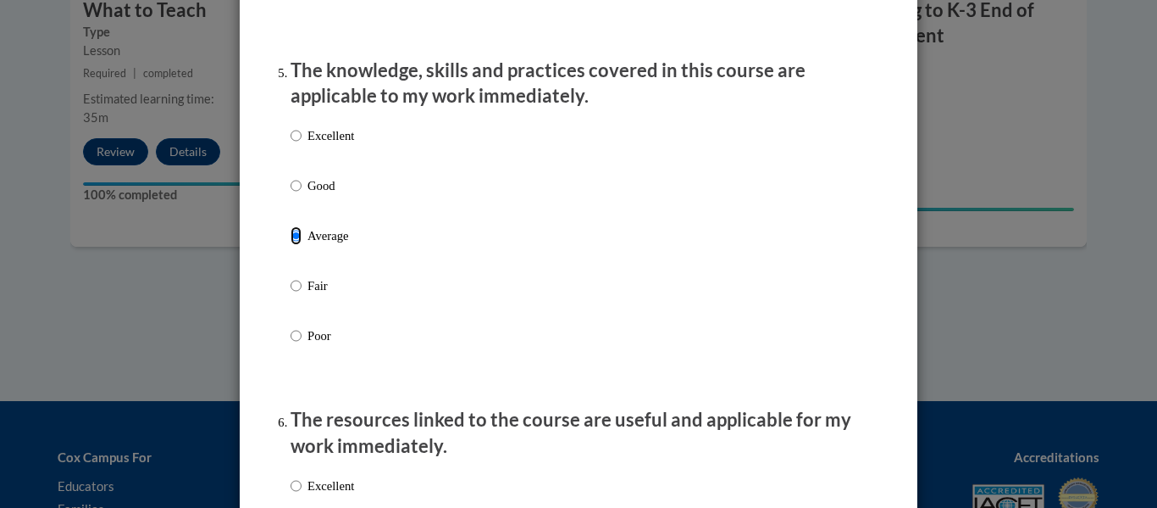
scroll to position [1779, 0]
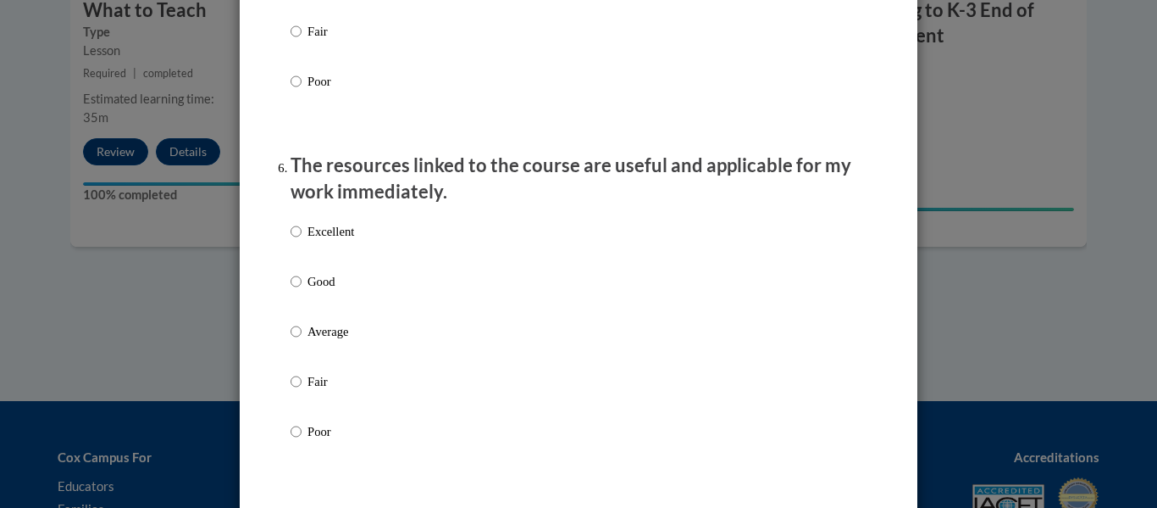
click at [373, 350] on div "Excellent Good Average Fair Poor" at bounding box center [579, 352] width 576 height 276
click at [330, 341] on p "Average" at bounding box center [331, 331] width 47 height 19
click at [302, 341] on input "Average" at bounding box center [296, 331] width 11 height 19
radio input "true"
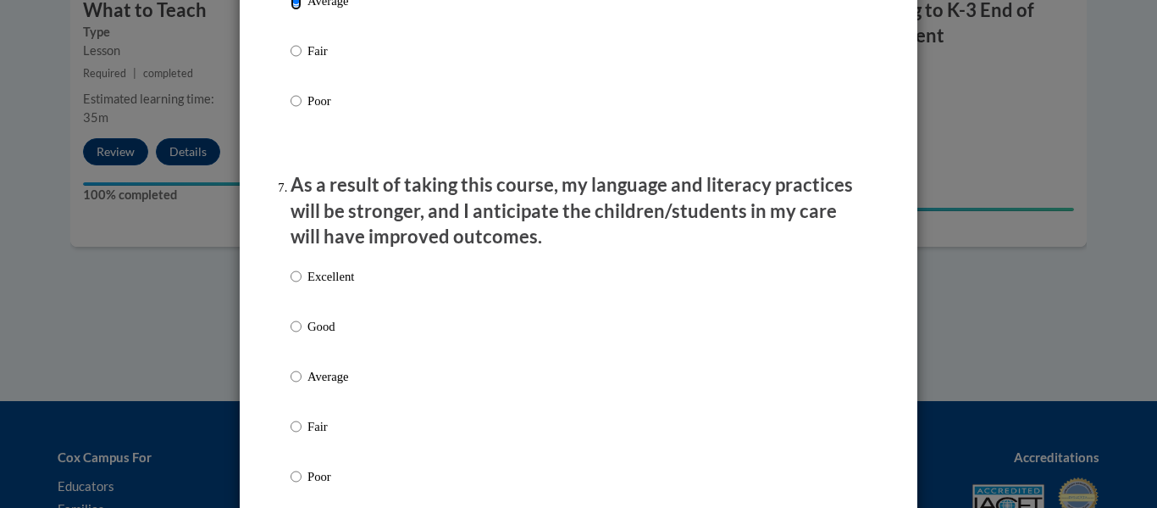
scroll to position [2118, 0]
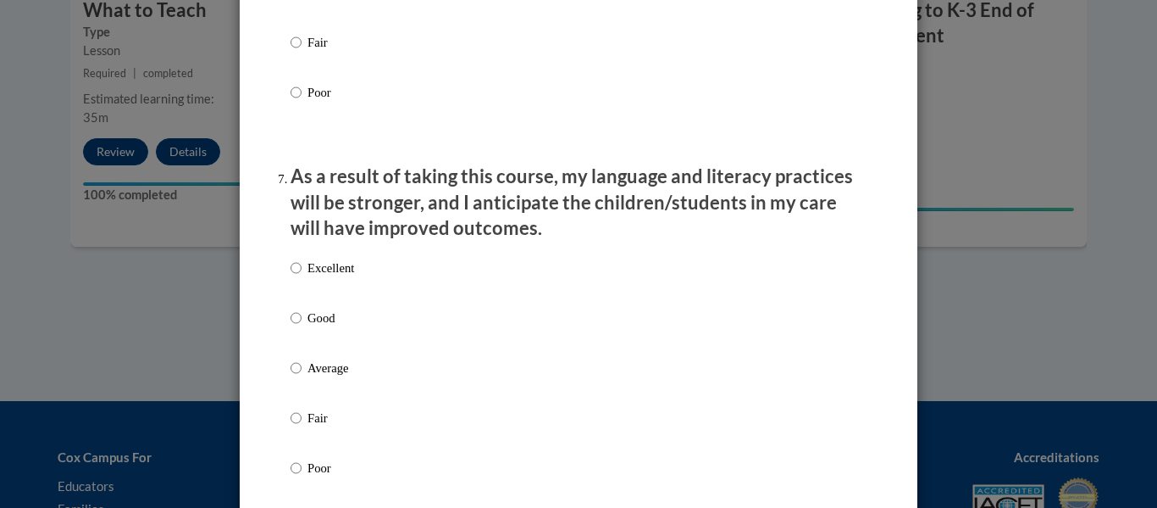
click at [321, 377] on p "Average" at bounding box center [331, 367] width 47 height 19
click at [302, 377] on input "Average" at bounding box center [296, 367] width 11 height 19
radio input "true"
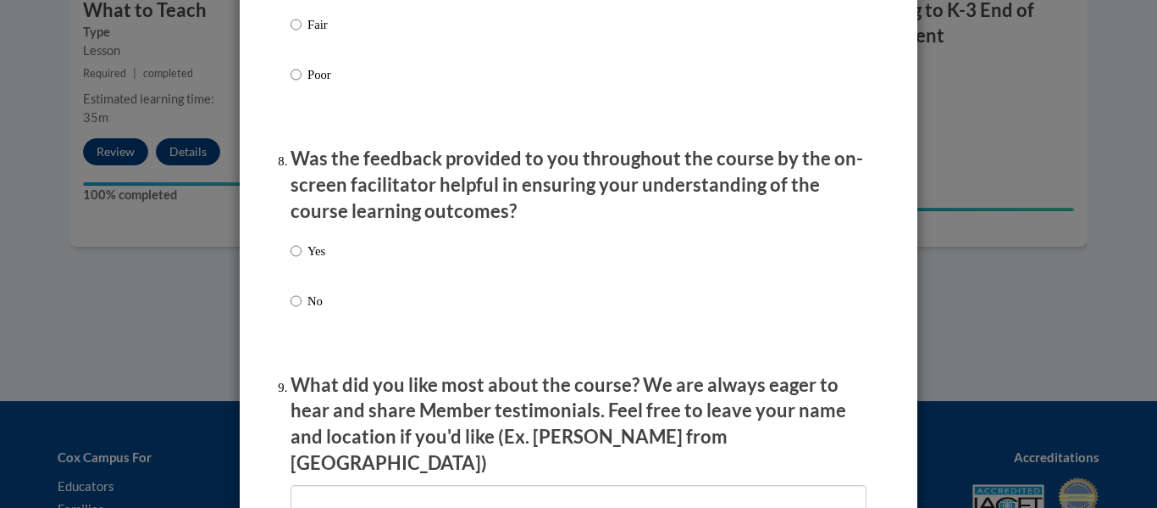
scroll to position [2542, 0]
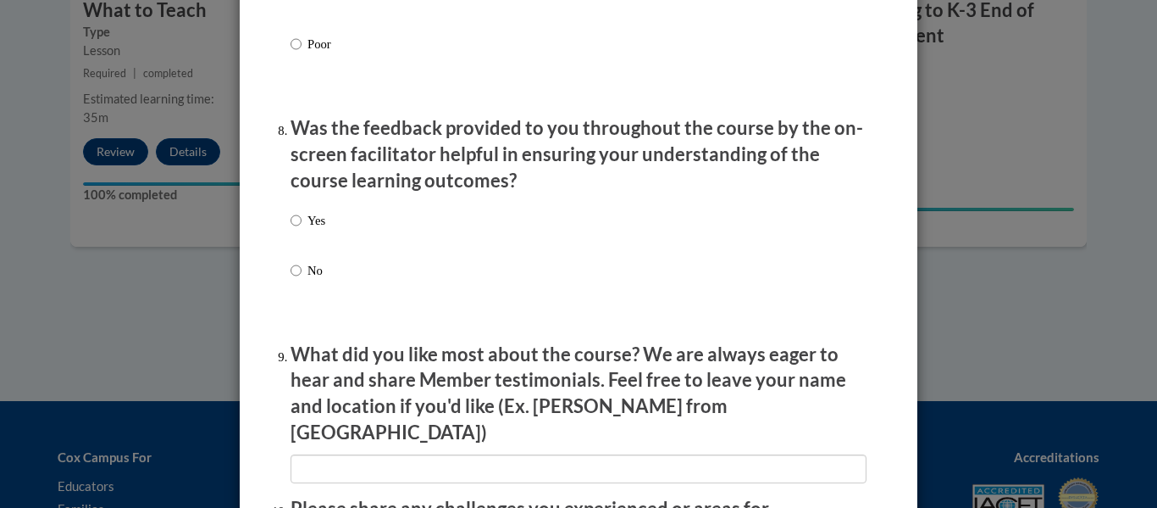
click at [324, 226] on div "Yes No" at bounding box center [579, 265] width 576 height 126
click at [319, 230] on p "Yes" at bounding box center [317, 220] width 18 height 19
click at [302, 230] on input "Yes" at bounding box center [296, 220] width 11 height 19
radio input "true"
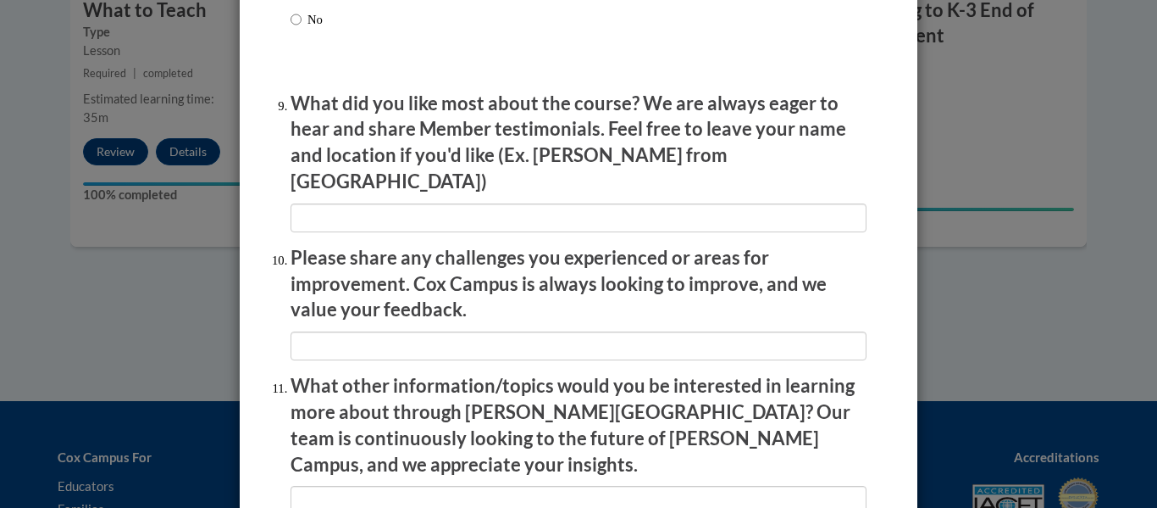
scroll to position [2796, 0]
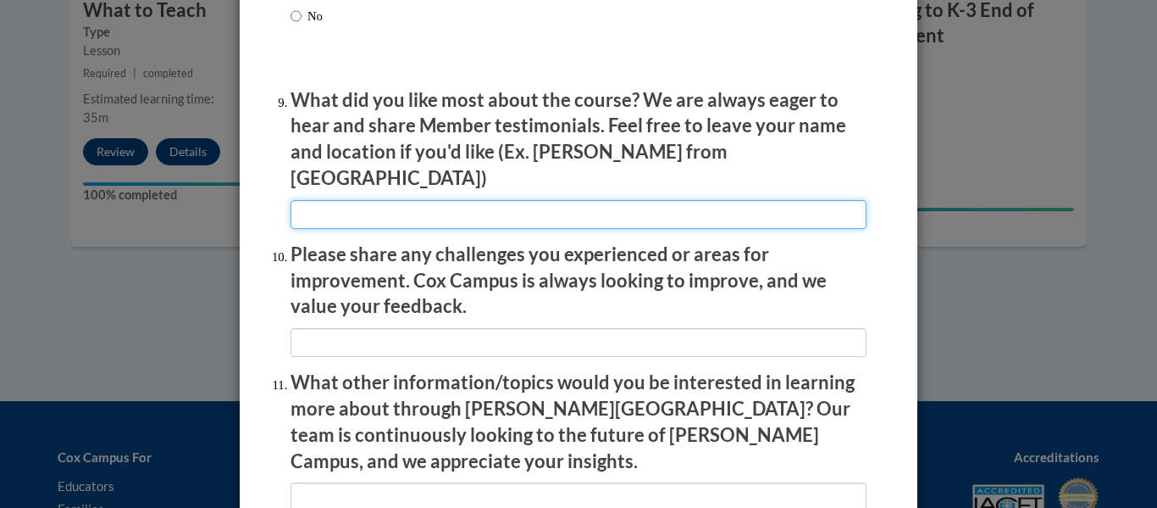
click at [415, 201] on input "textbox" at bounding box center [579, 214] width 576 height 29
type input "I liked the practice."
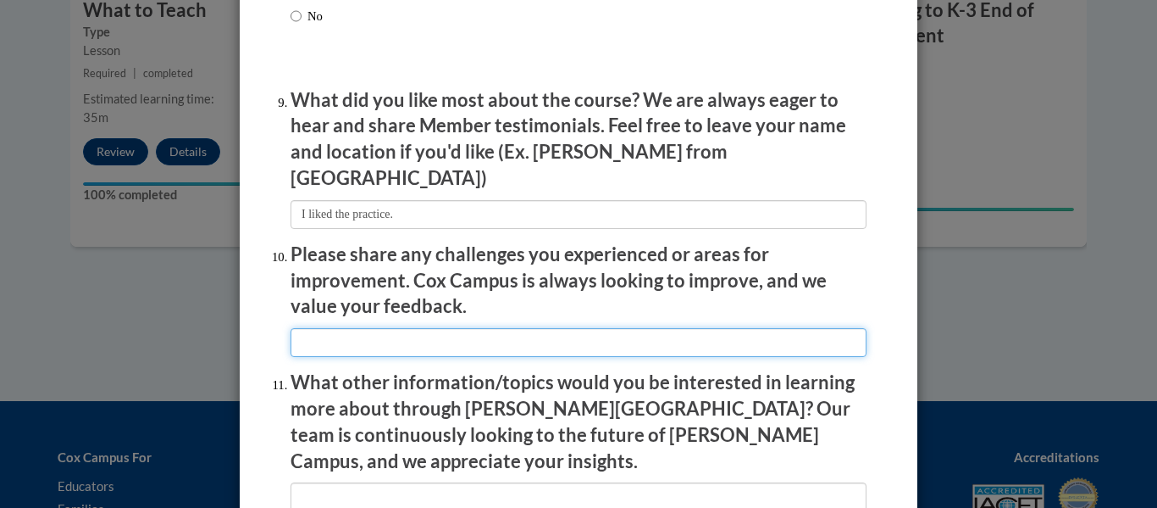
click at [361, 328] on input "textbox" at bounding box center [579, 342] width 576 height 29
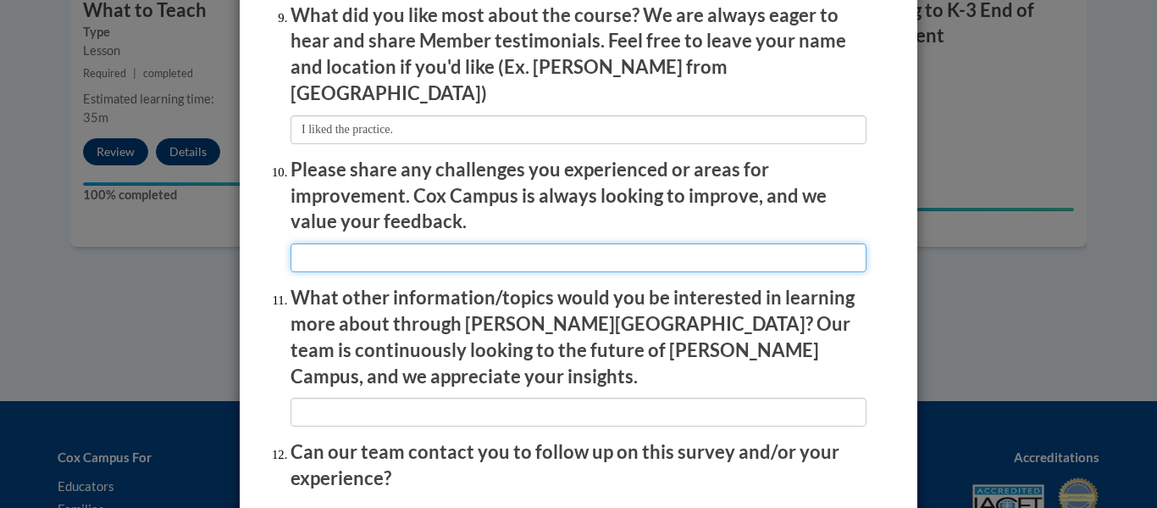
scroll to position [2965, 0]
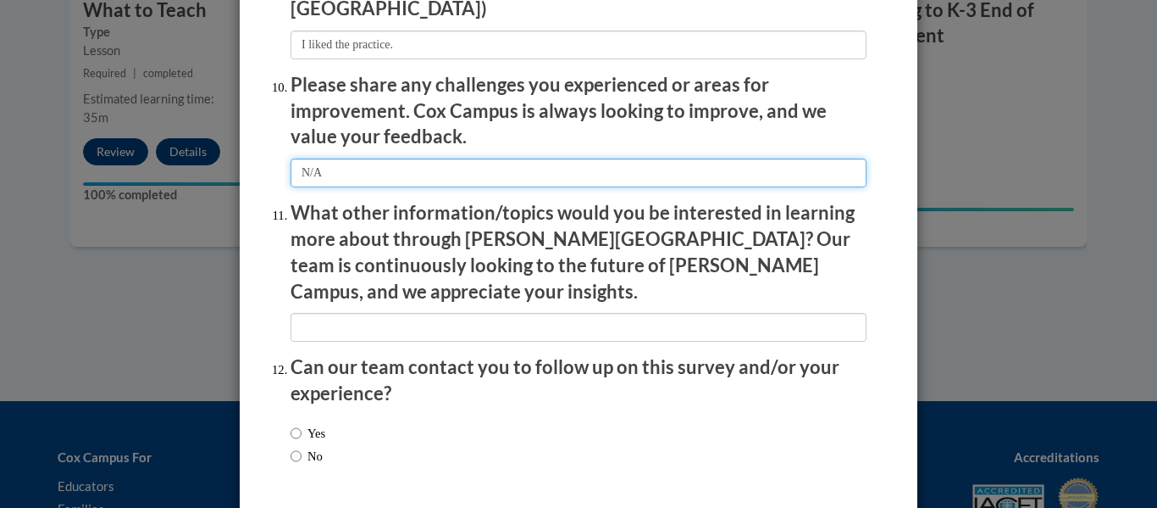
type input "N/A"
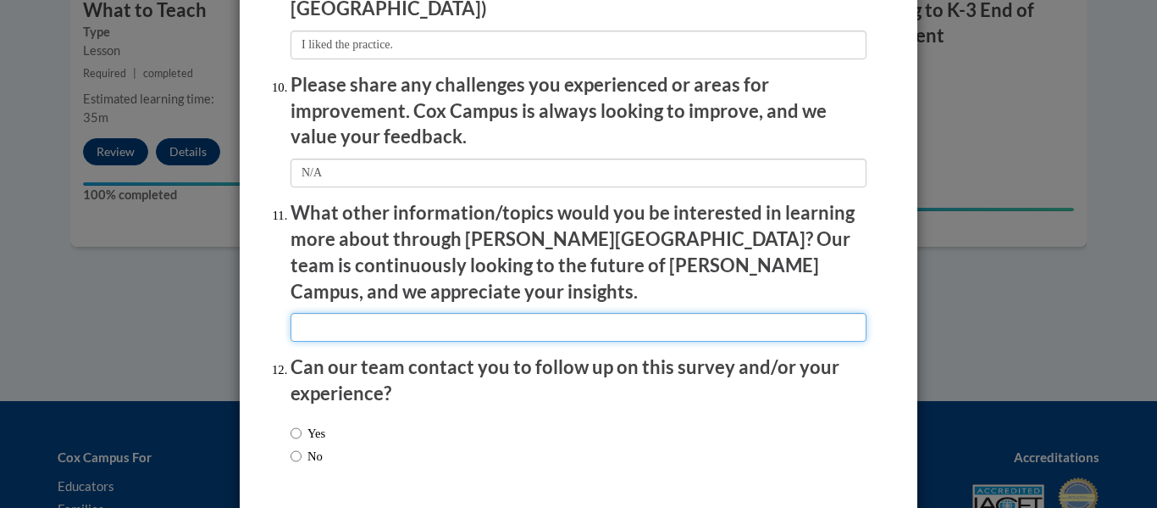
click at [351, 313] on input "textbox" at bounding box center [579, 327] width 576 height 29
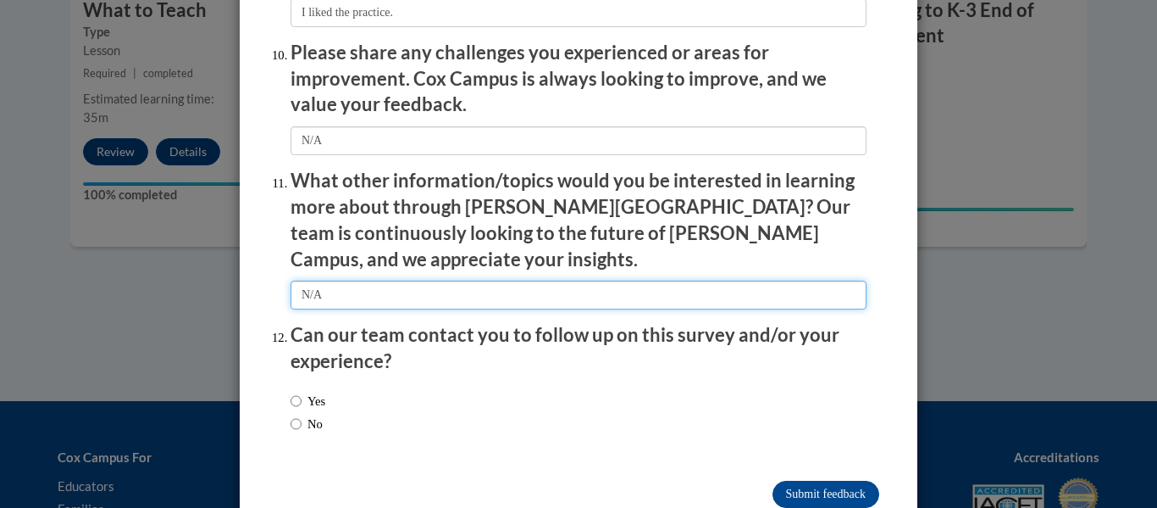
scroll to position [3013, 0]
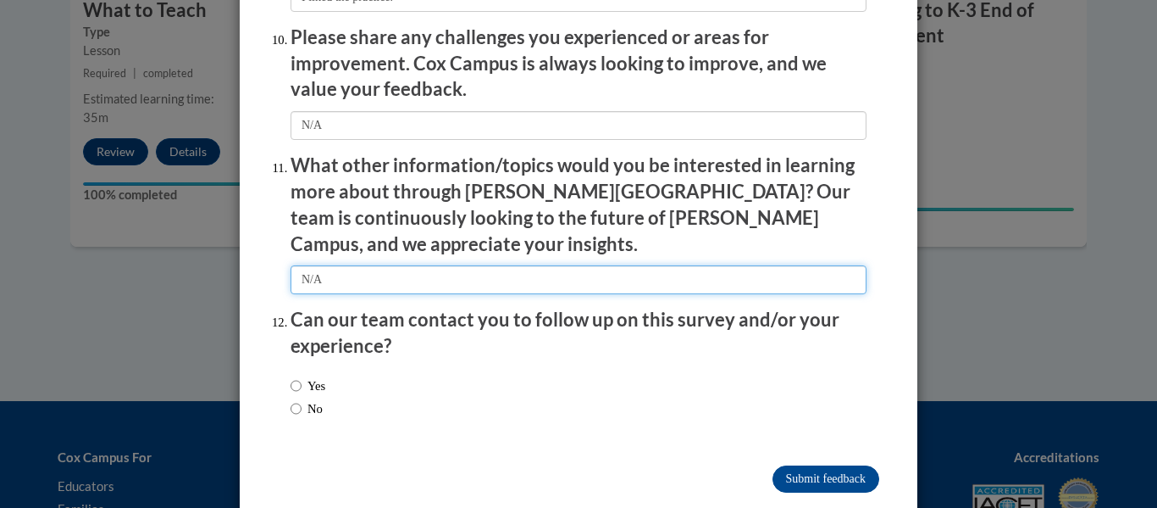
type input "N/A"
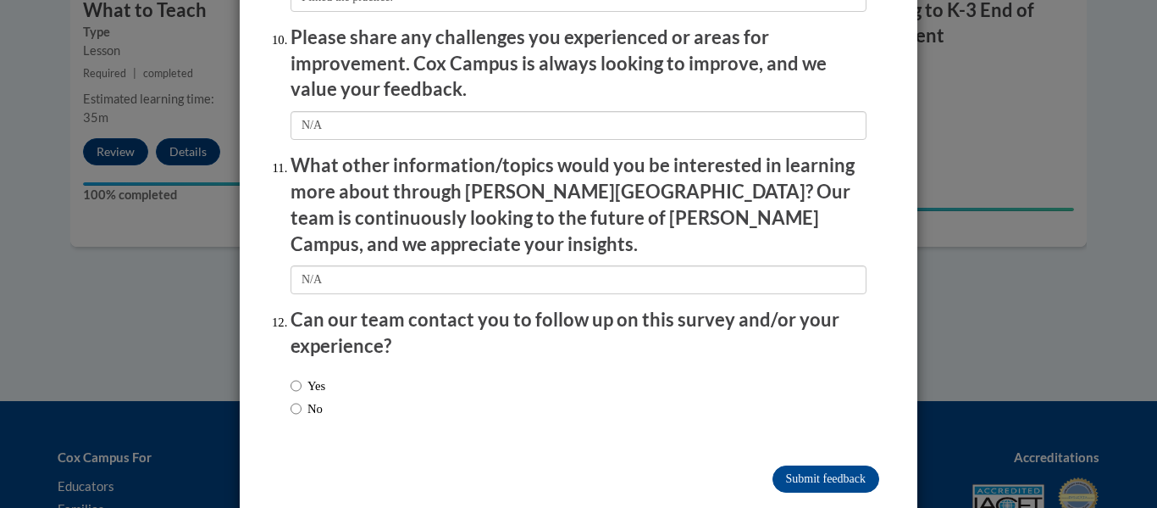
click at [308, 399] on label "No" at bounding box center [307, 408] width 32 height 19
click at [302, 399] on input "No" at bounding box center [296, 408] width 11 height 19
radio input "true"
click at [811, 465] on input "Submit feedback" at bounding box center [826, 478] width 107 height 27
